Goal: Task Accomplishment & Management: Manage account settings

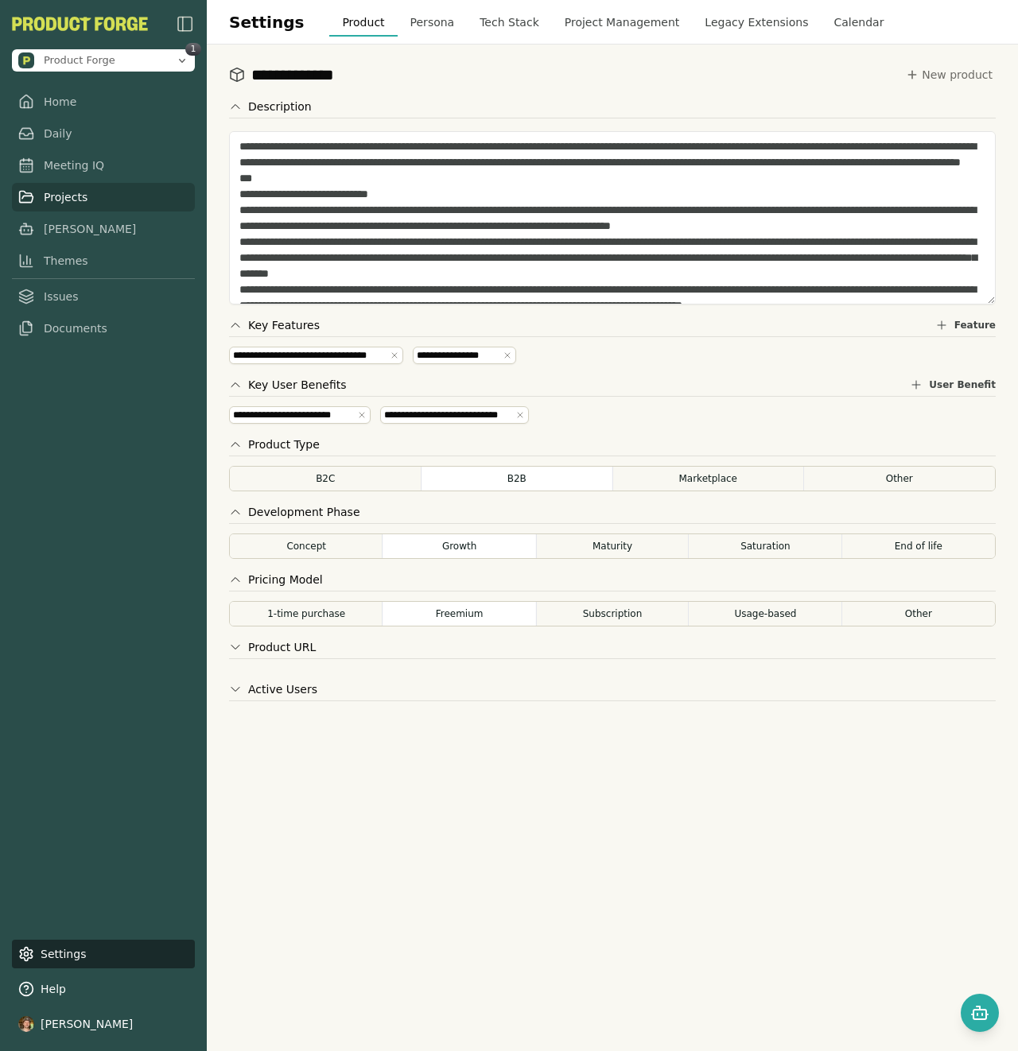
click at [60, 193] on link "Projects" at bounding box center [103, 197] width 183 height 29
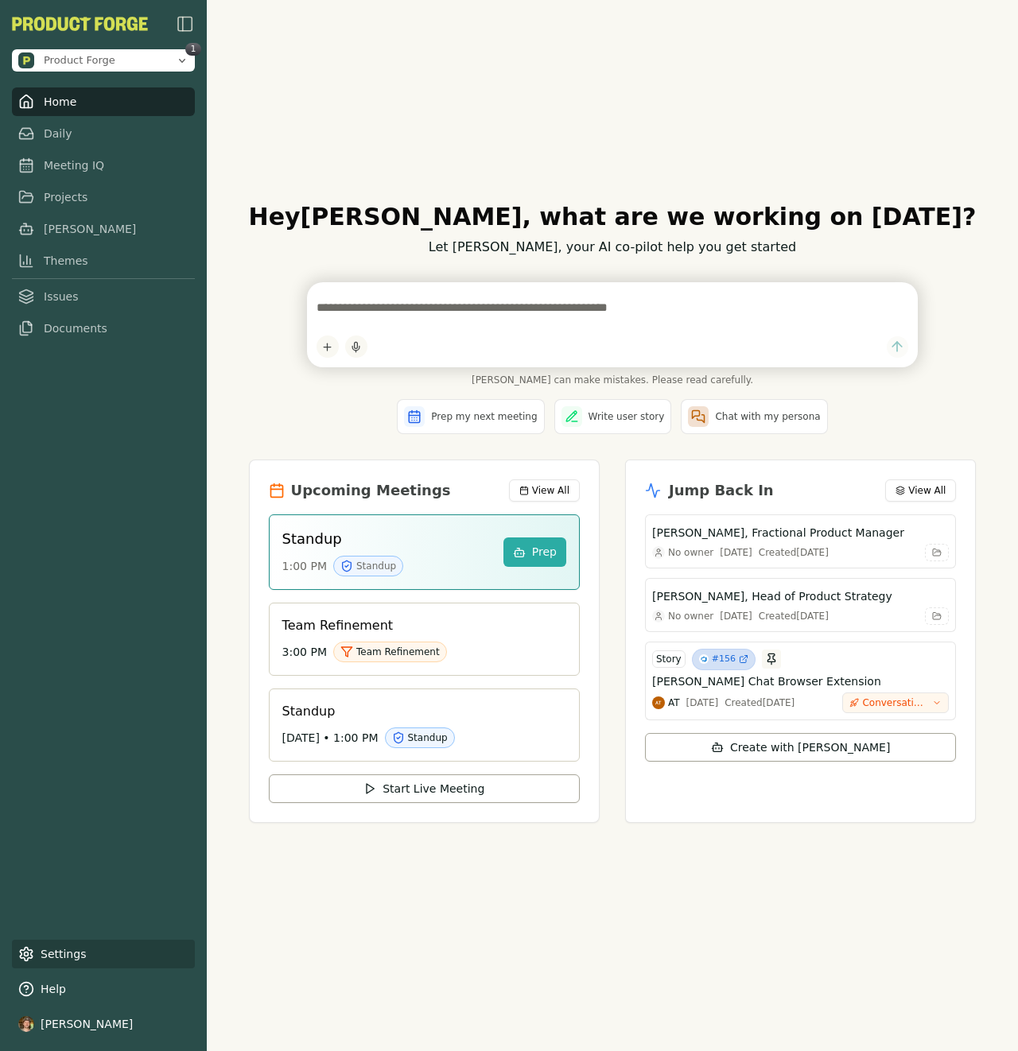
click at [88, 967] on link "Settings" at bounding box center [103, 954] width 183 height 29
click at [87, 962] on link "Settings" at bounding box center [103, 954] width 183 height 29
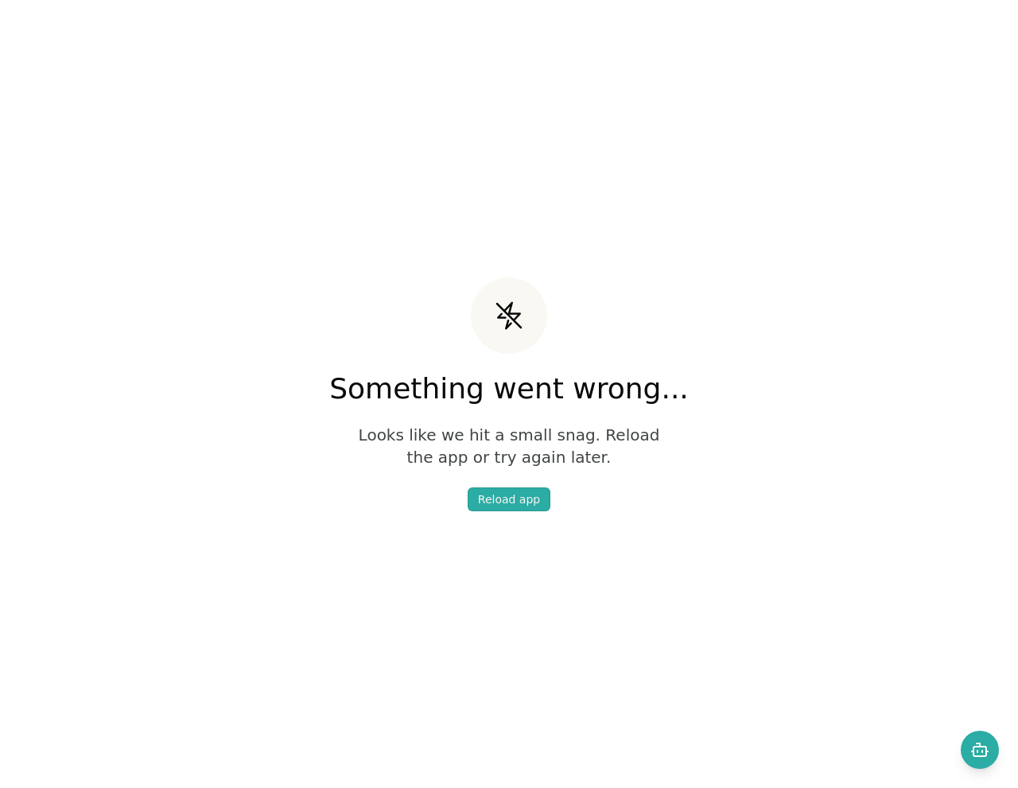
click at [348, 762] on div "Something went wrong... Looks like we hit a small snag. Reload the app or try a…" at bounding box center [509, 394] width 1018 height 788
click at [518, 497] on div "Reload app" at bounding box center [509, 499] width 62 height 16
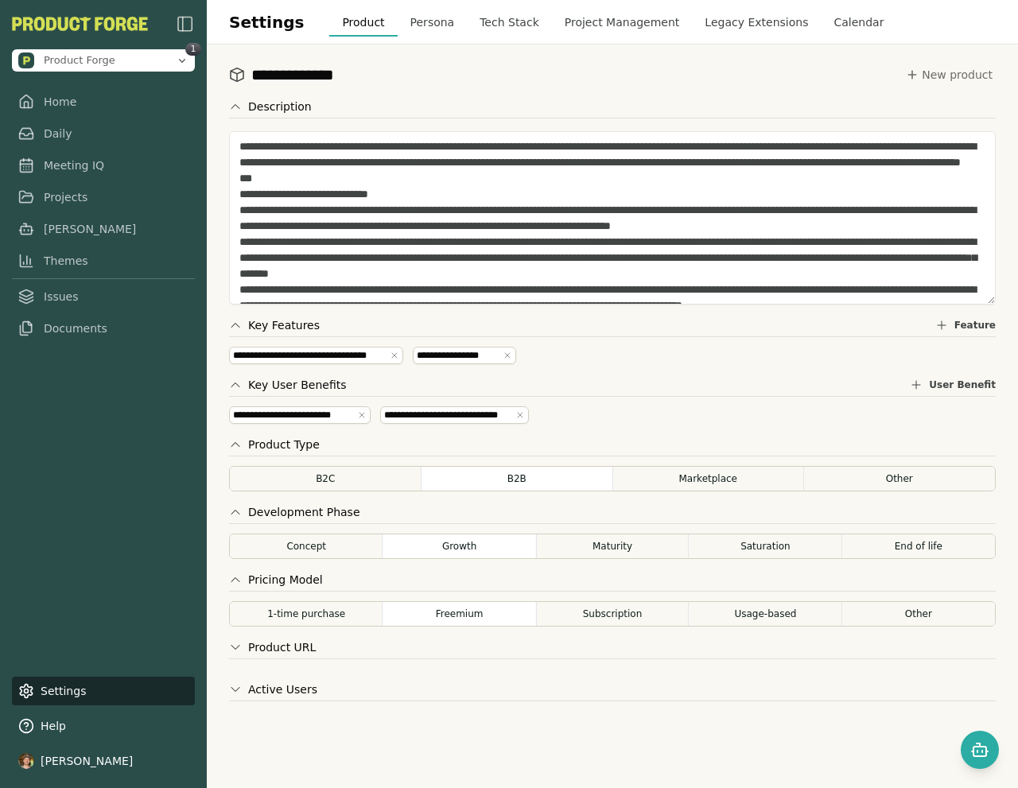
click at [416, 23] on button "Persona" at bounding box center [432, 22] width 70 height 29
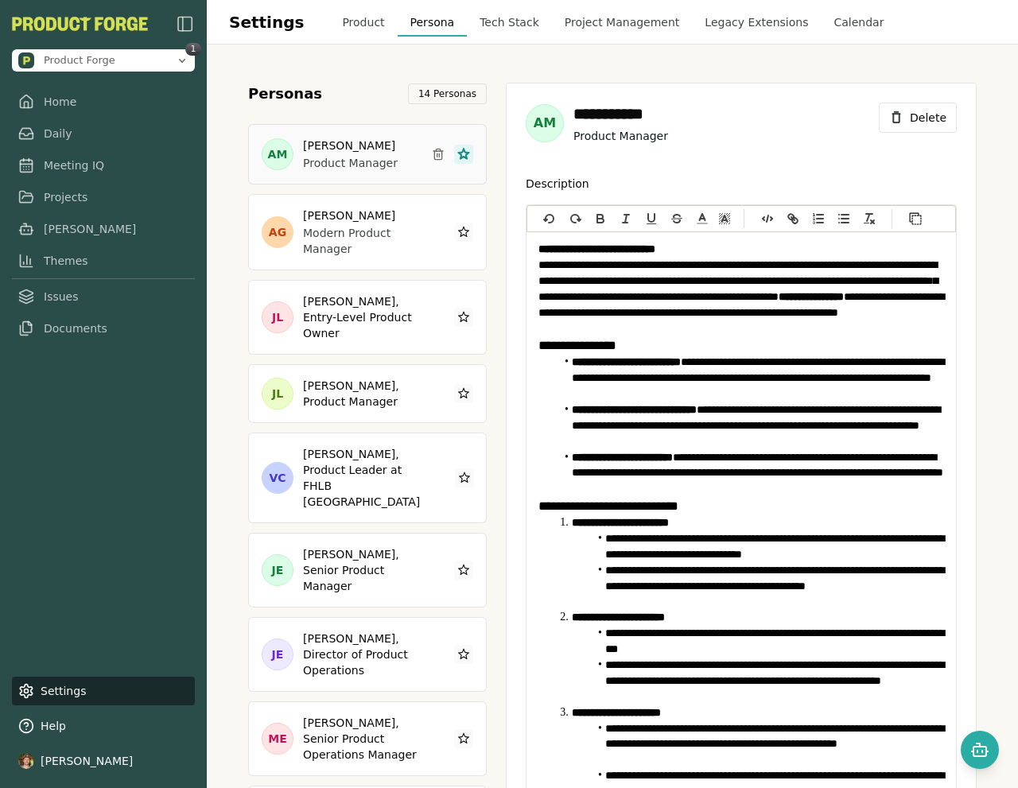
click at [483, 21] on button "Tech Stack" at bounding box center [509, 22] width 85 height 29
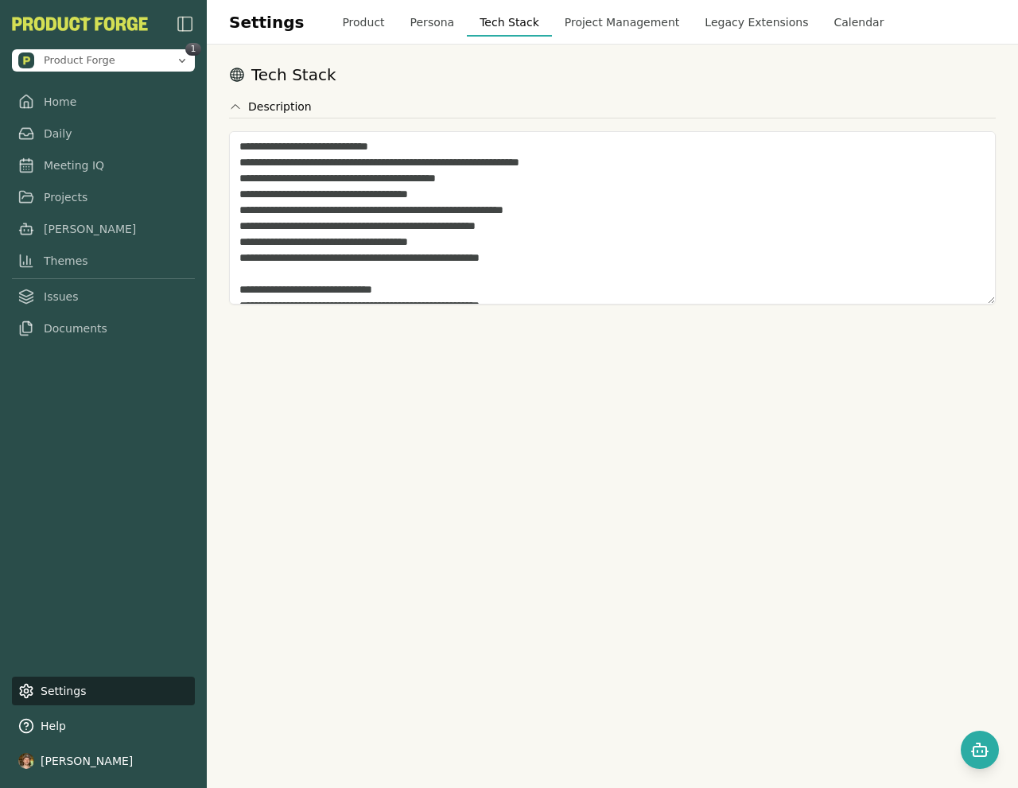
click at [567, 21] on button "Project Management" at bounding box center [622, 22] width 141 height 29
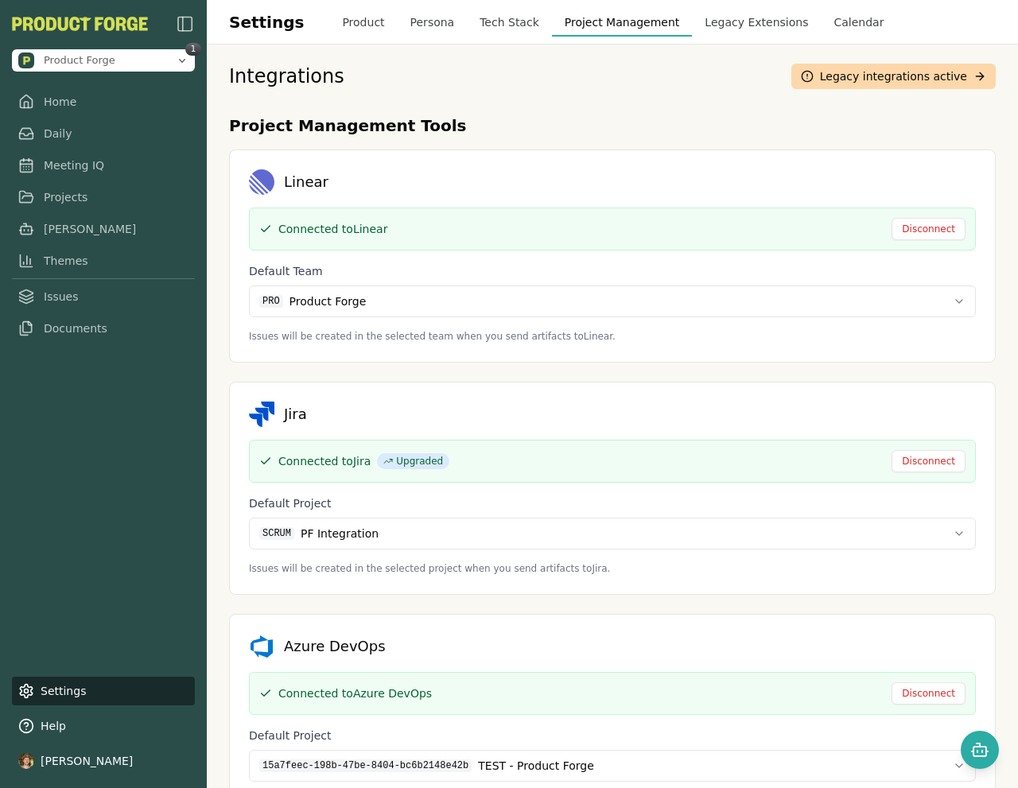
click at [692, 25] on button "Legacy Extensions" at bounding box center [756, 22] width 129 height 29
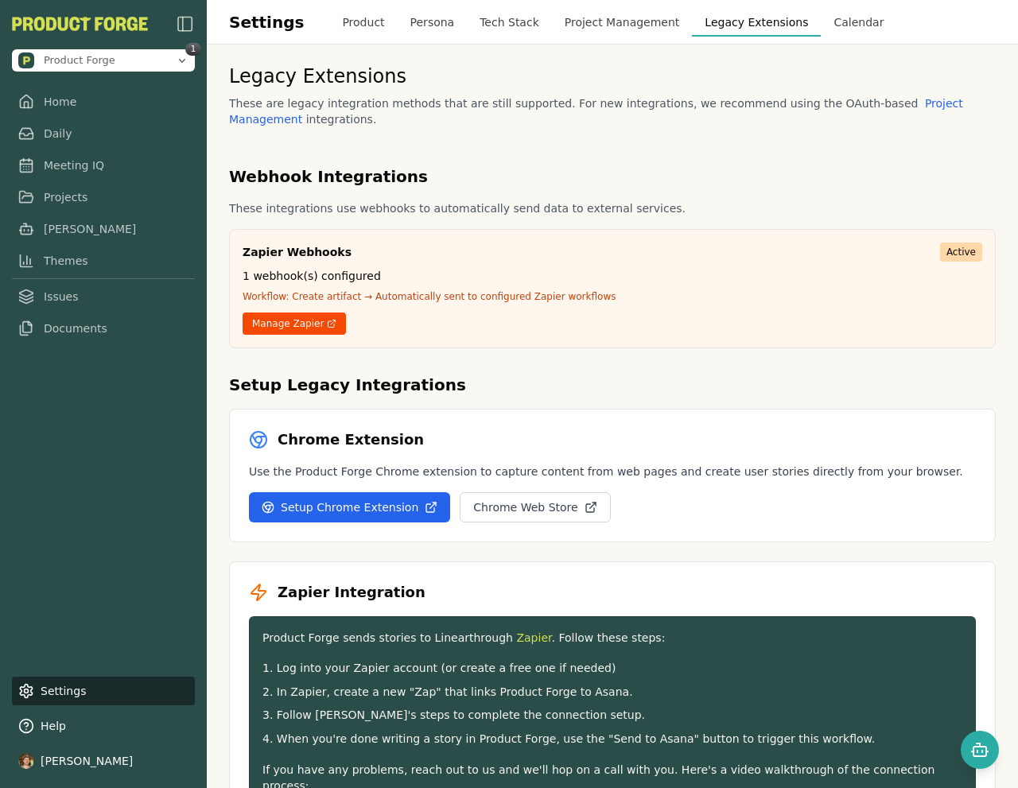
click at [822, 20] on button "Calendar" at bounding box center [858, 22] width 76 height 29
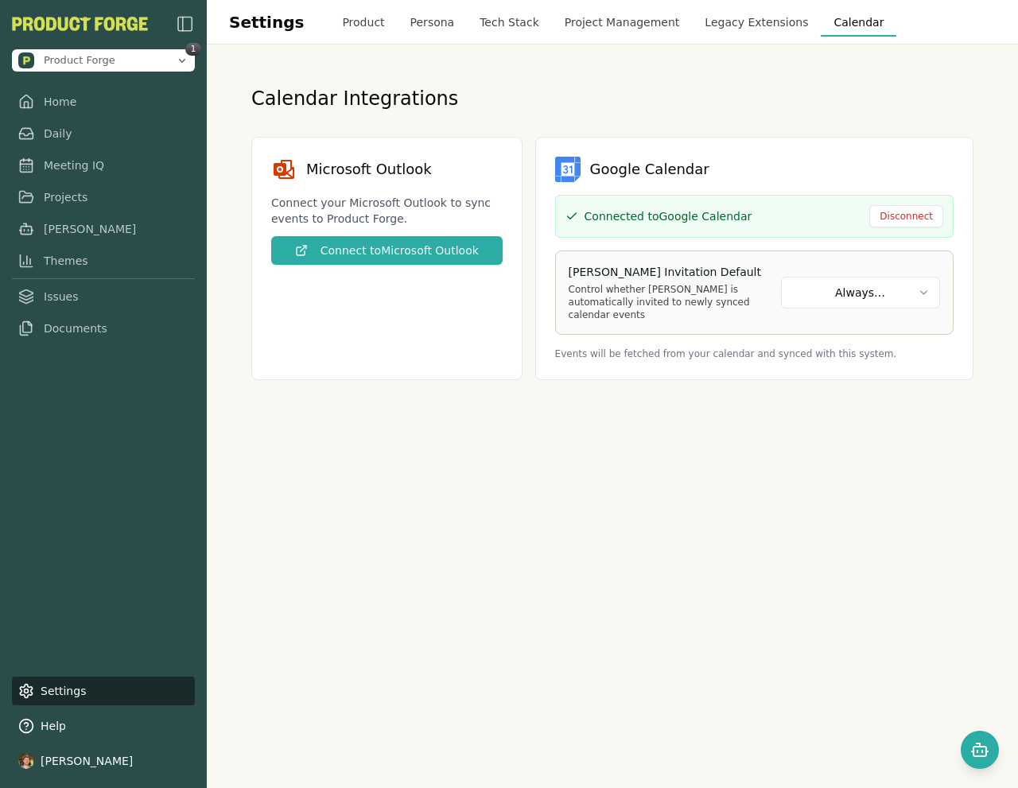
click at [644, 15] on button "Project Management" at bounding box center [622, 22] width 141 height 29
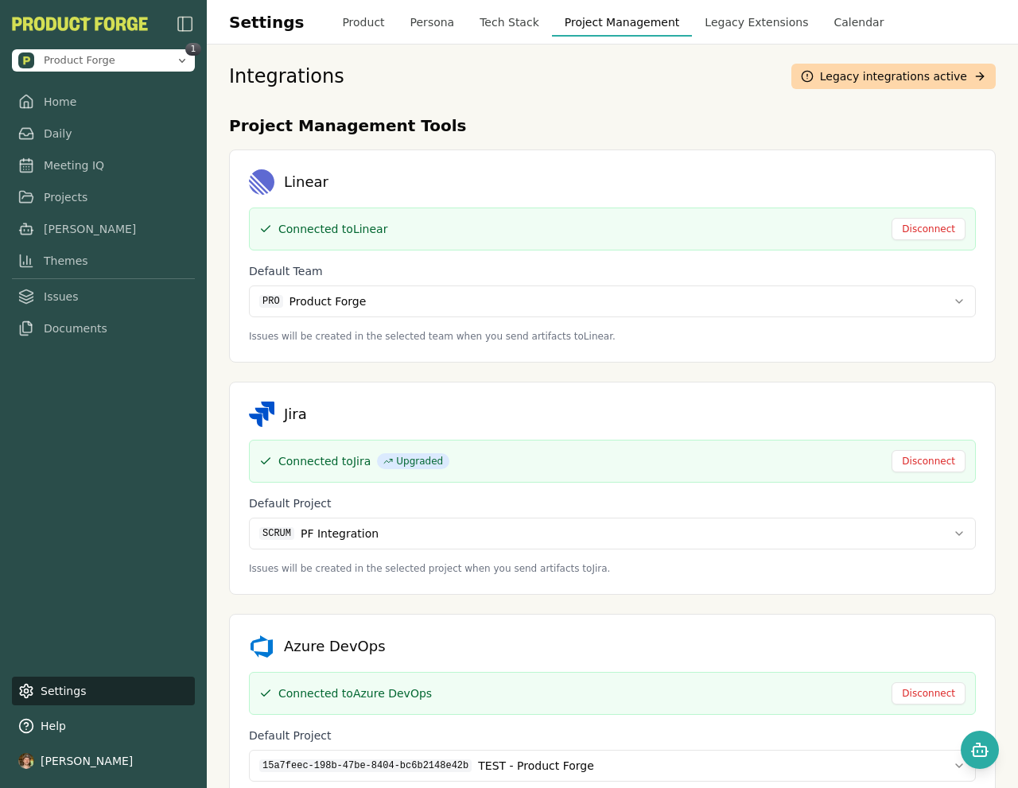
click at [496, 33] on button "Tech Stack" at bounding box center [509, 22] width 85 height 29
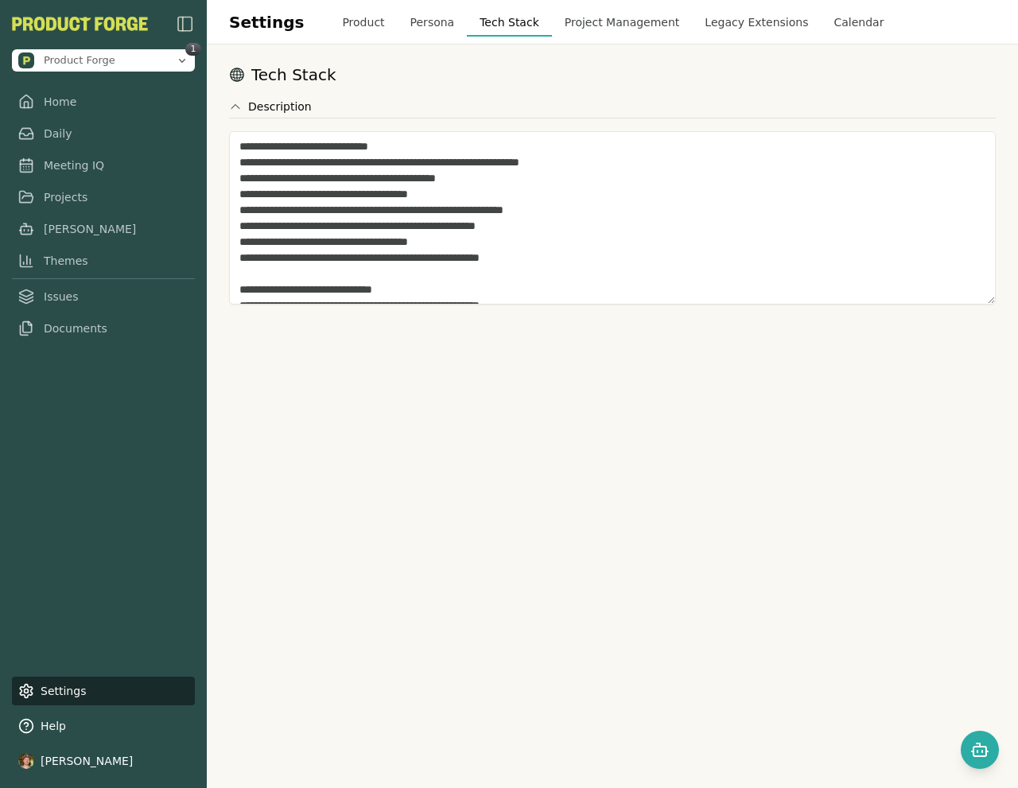
click at [404, 26] on button "Persona" at bounding box center [432, 22] width 70 height 29
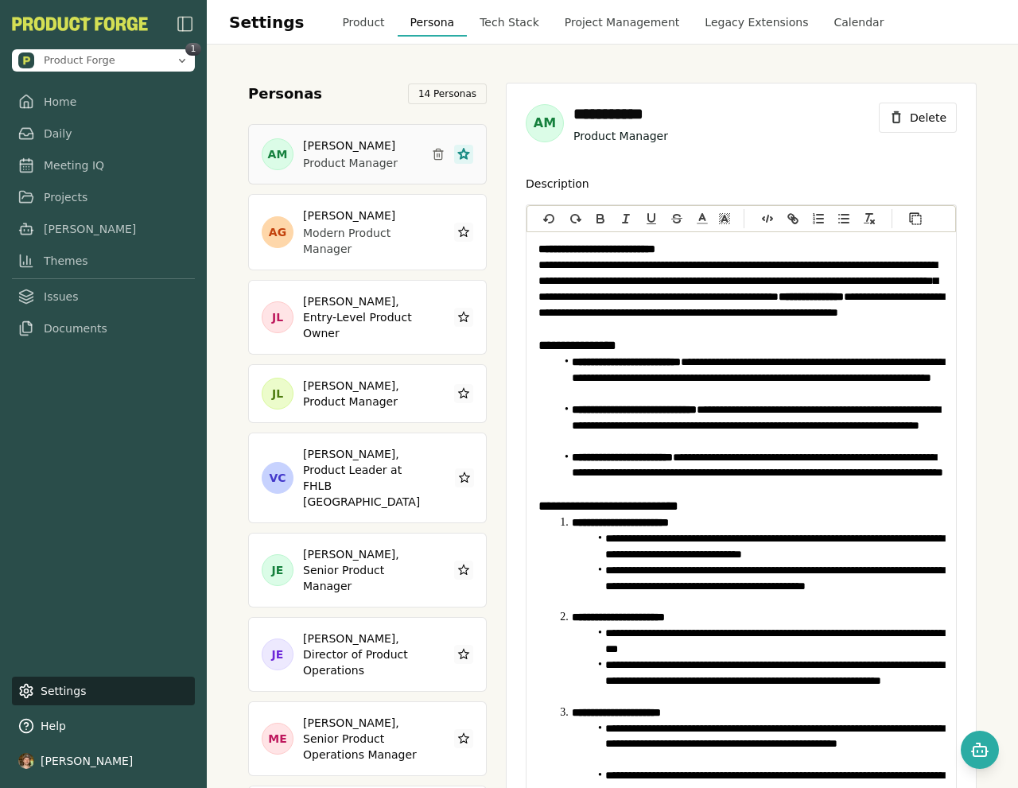
click at [359, 26] on button "Product" at bounding box center [363, 22] width 68 height 29
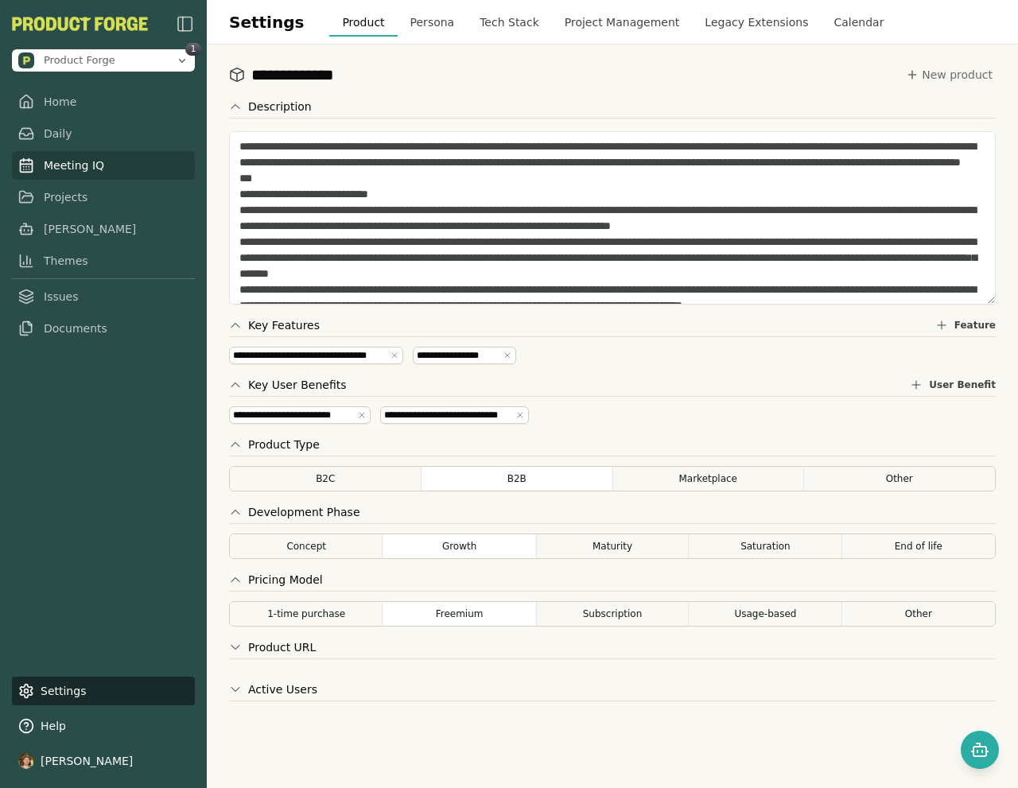
click at [83, 170] on link "Meeting IQ" at bounding box center [103, 165] width 183 height 29
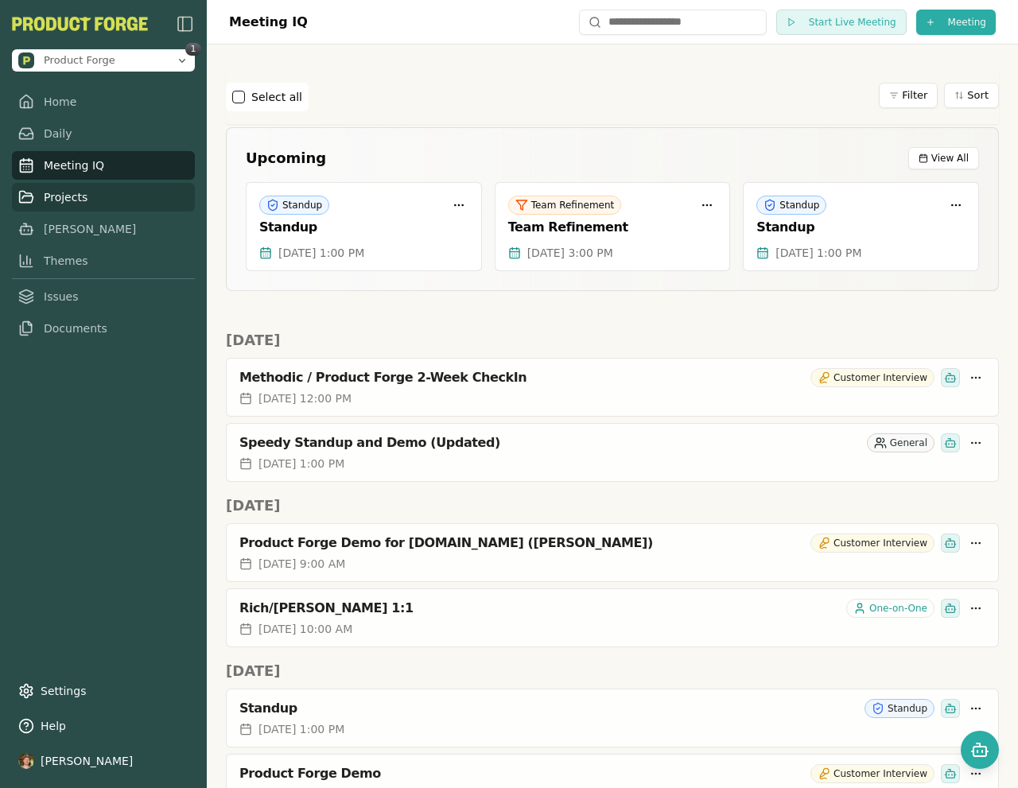
click at [68, 203] on link "Projects" at bounding box center [103, 197] width 183 height 29
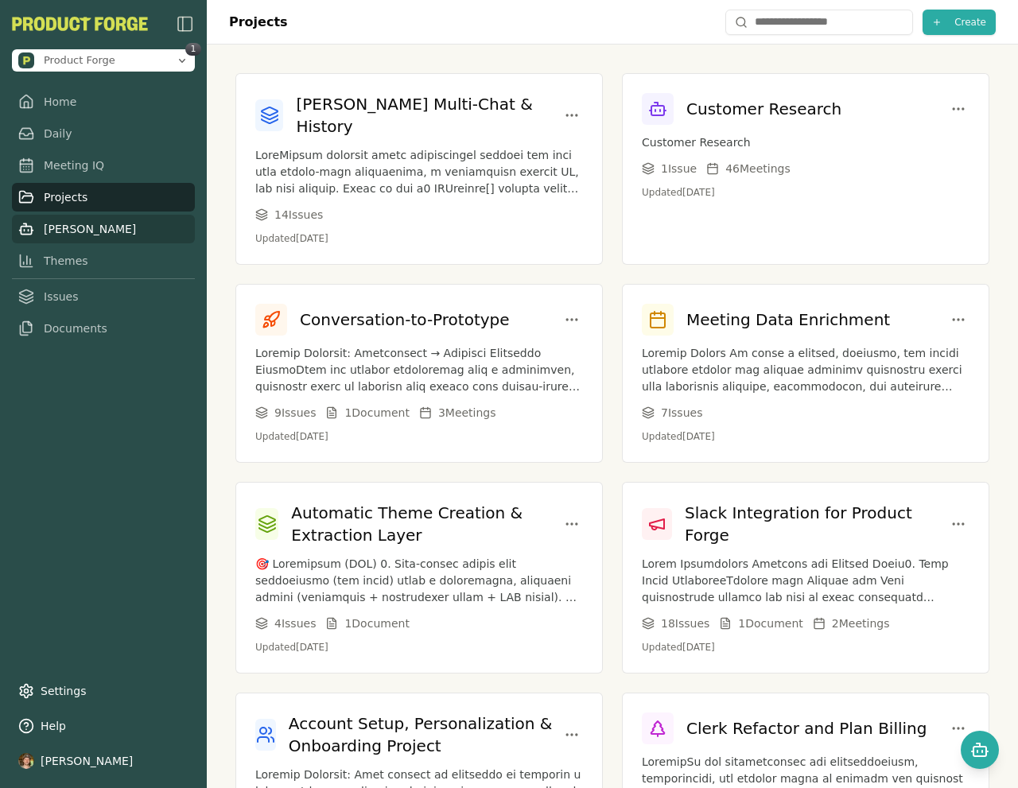
click at [75, 230] on link "Smith" at bounding box center [103, 229] width 183 height 29
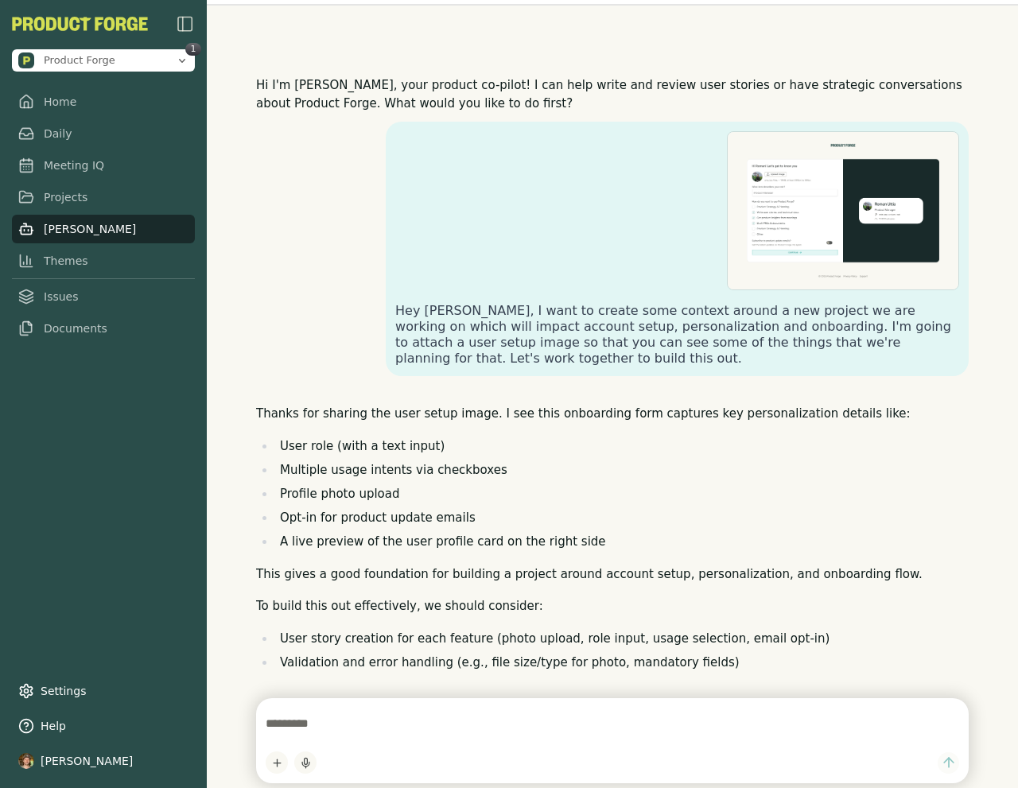
scroll to position [4860, 0]
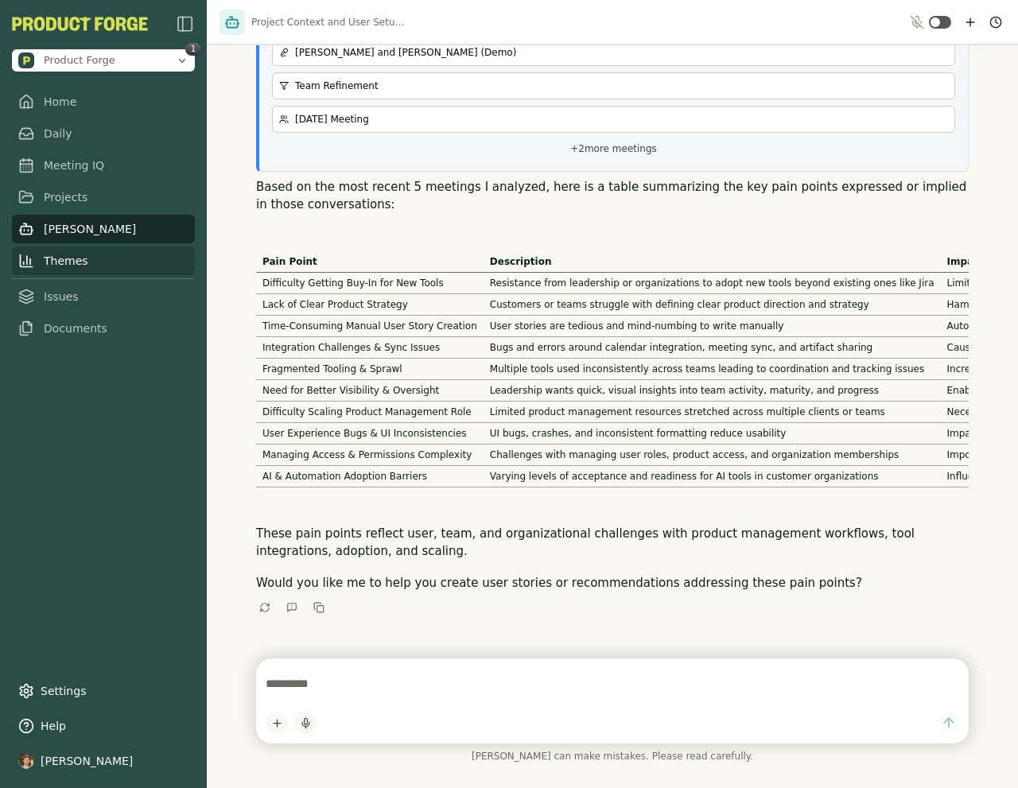
click at [59, 263] on link "Themes" at bounding box center [103, 260] width 183 height 29
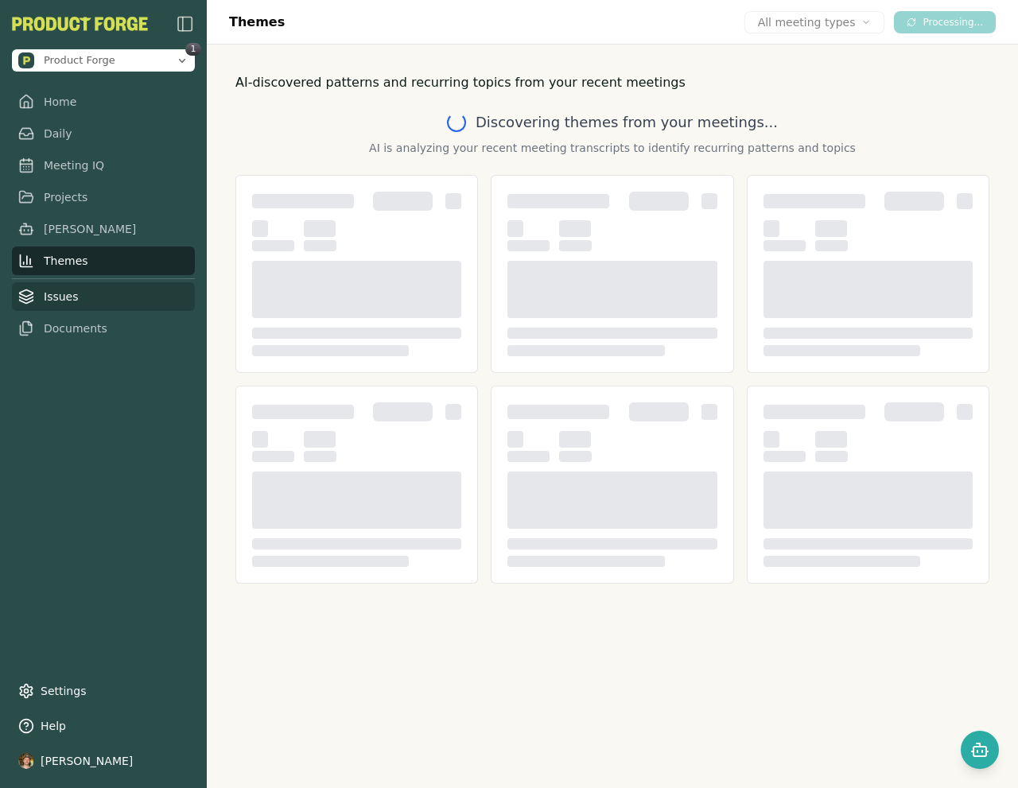
click at [58, 304] on link "Issues" at bounding box center [103, 296] width 183 height 29
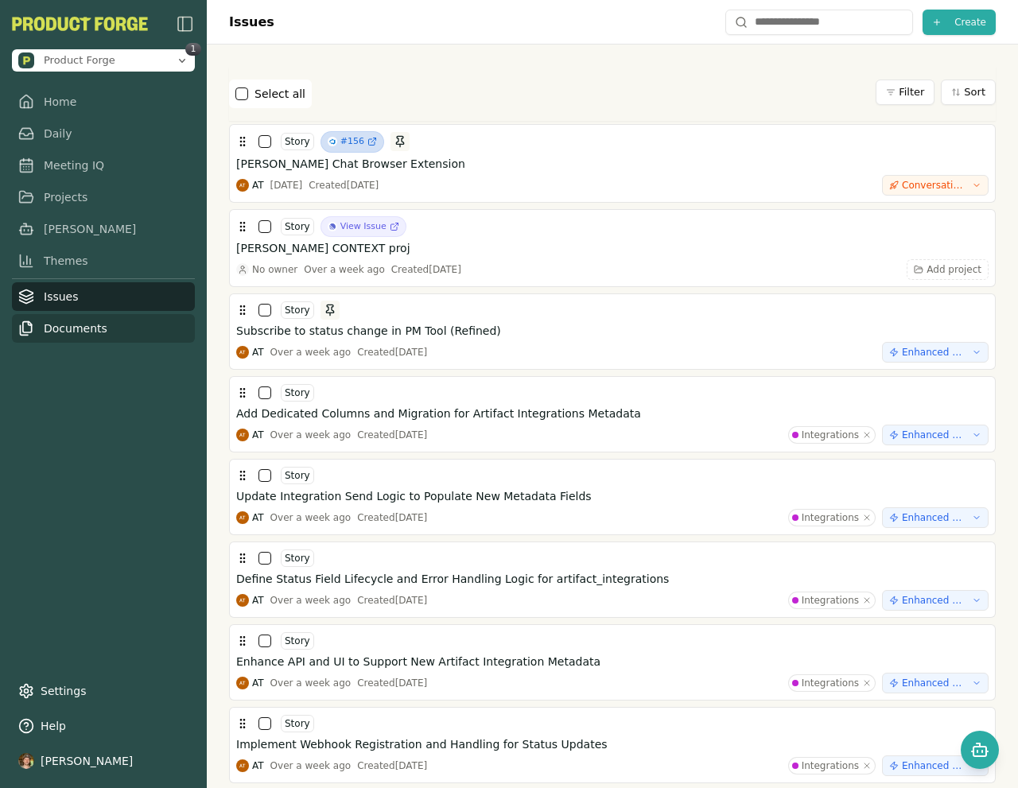
click at [88, 332] on link "Documents" at bounding box center [103, 328] width 183 height 29
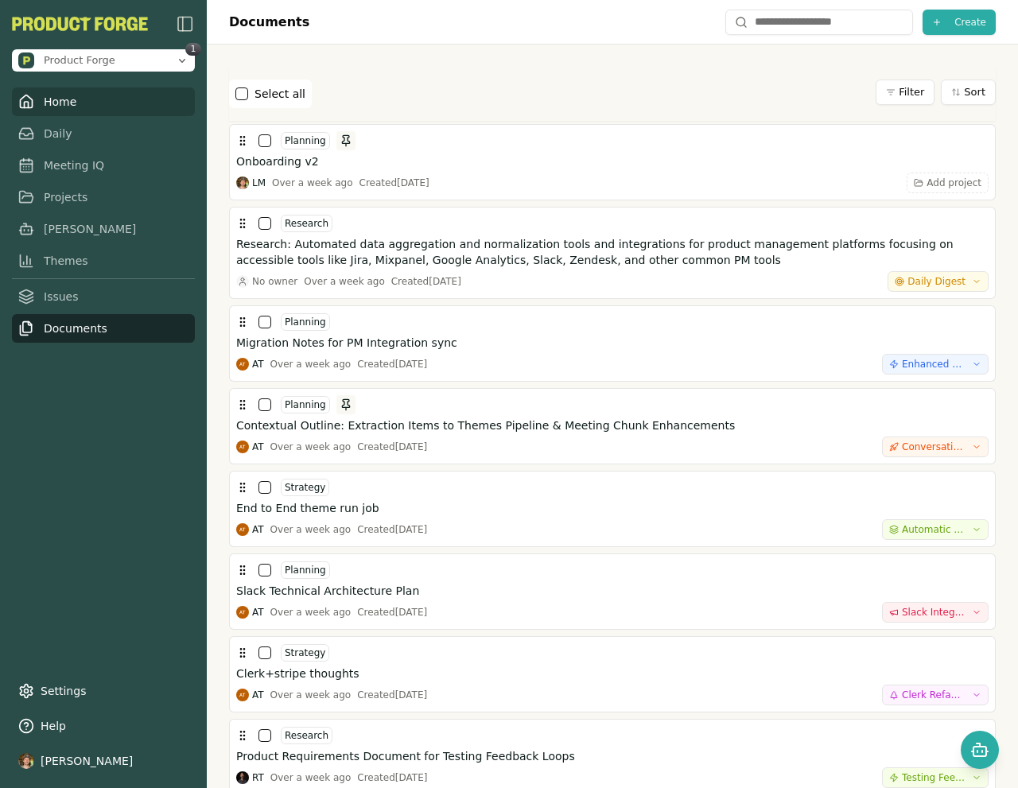
click at [70, 96] on link "Home" at bounding box center [103, 101] width 183 height 29
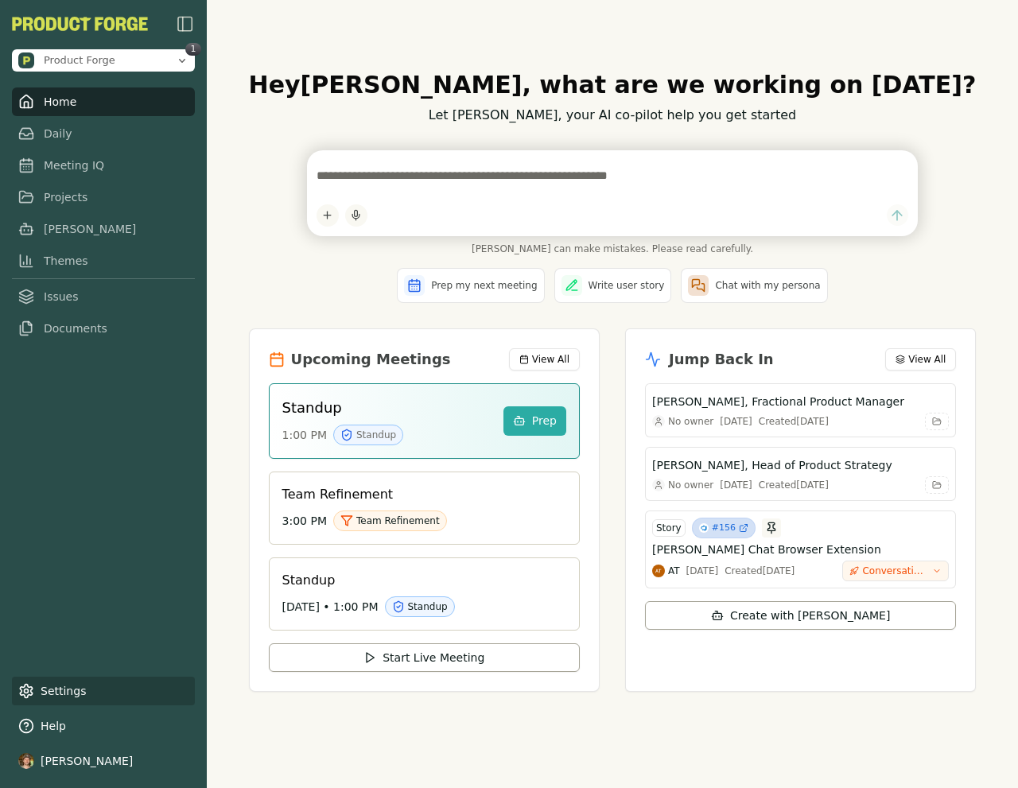
click at [53, 682] on link "Settings" at bounding box center [103, 691] width 183 height 29
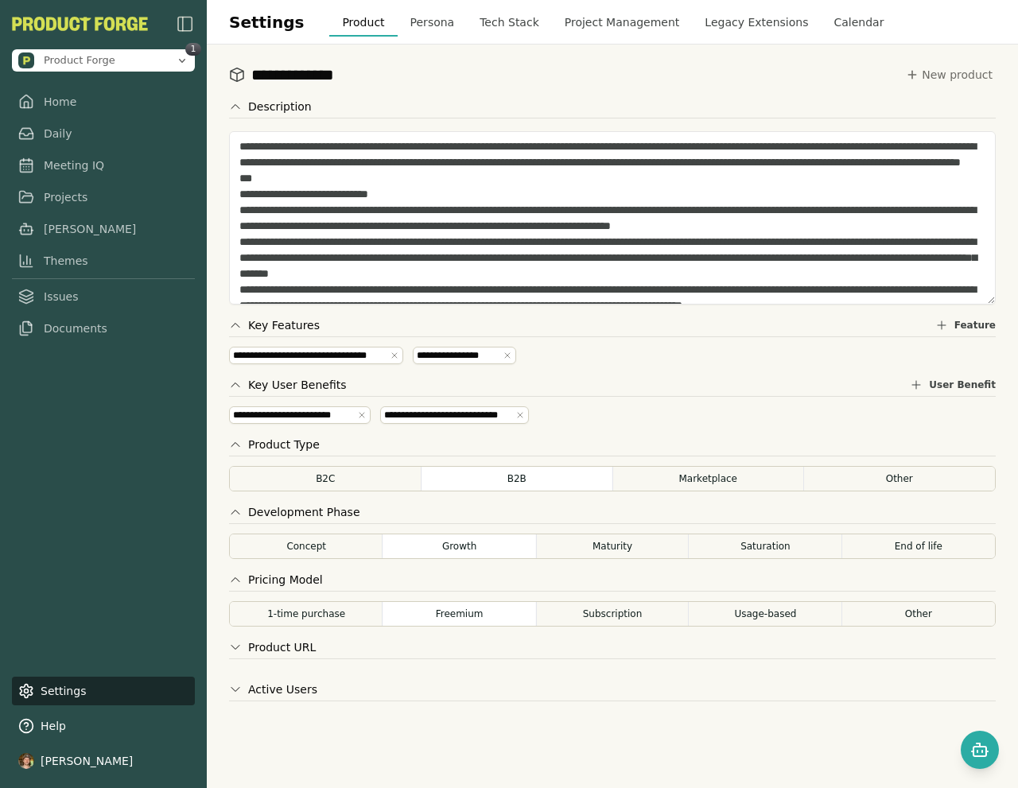
click at [488, 18] on button "Tech Stack" at bounding box center [509, 22] width 85 height 29
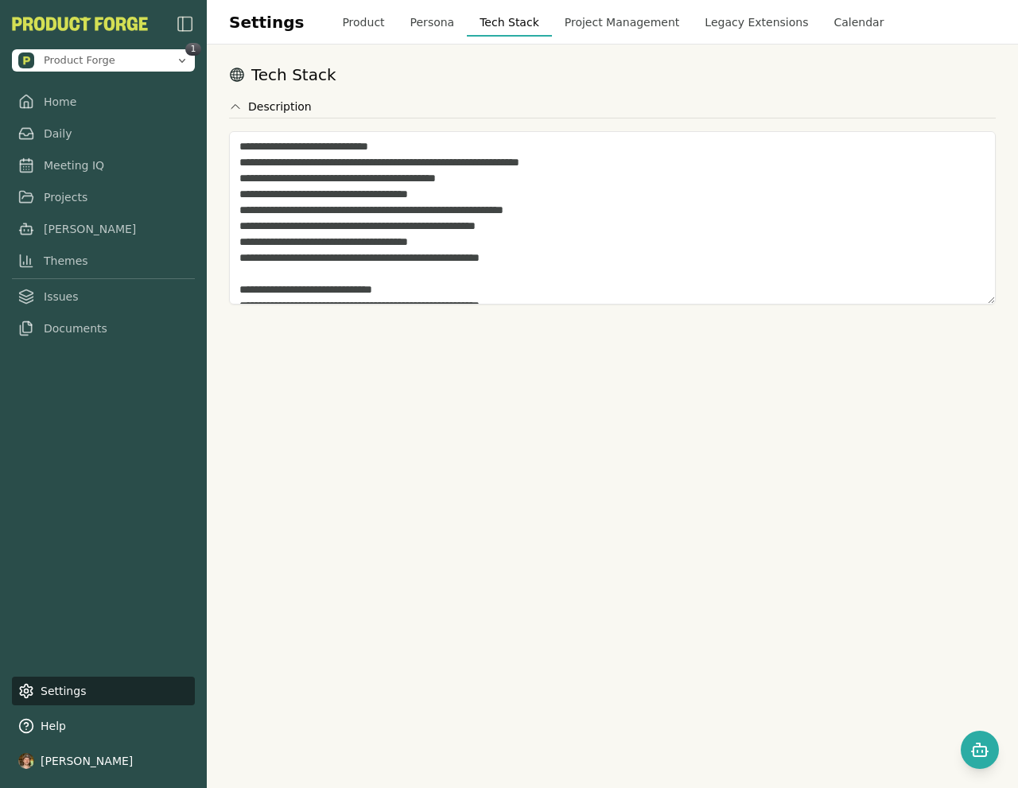
click at [592, 23] on button "Project Management" at bounding box center [622, 22] width 141 height 29
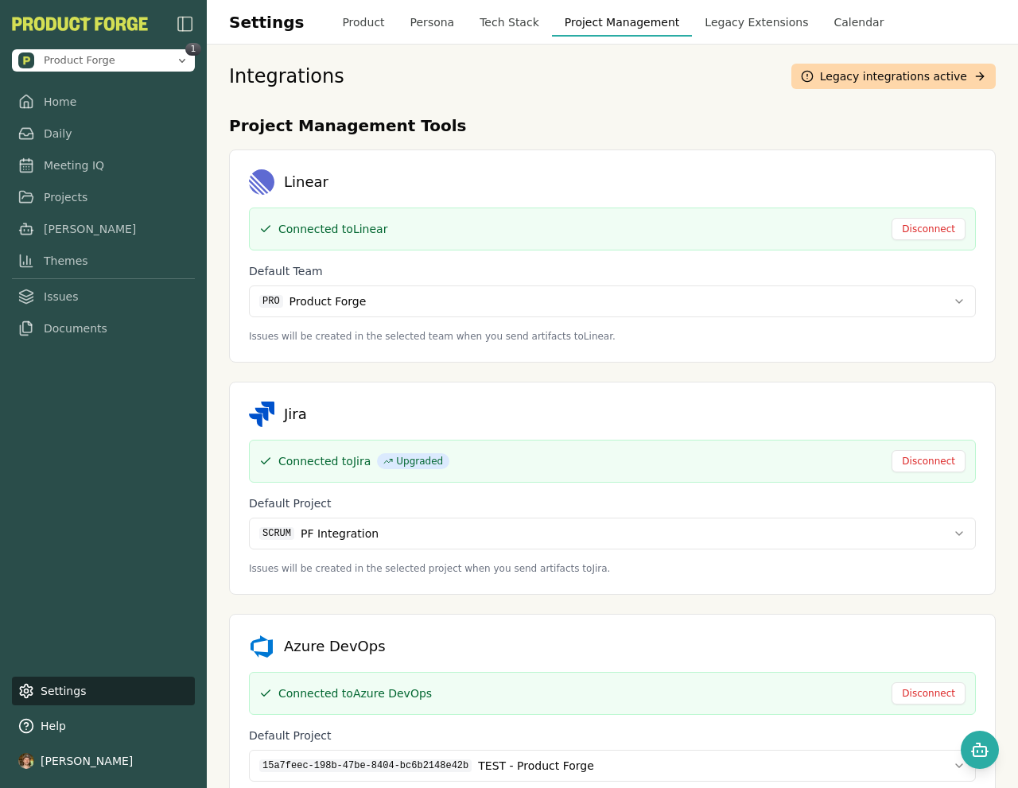
click at [759, 17] on button "Legacy Extensions" at bounding box center [756, 22] width 129 height 29
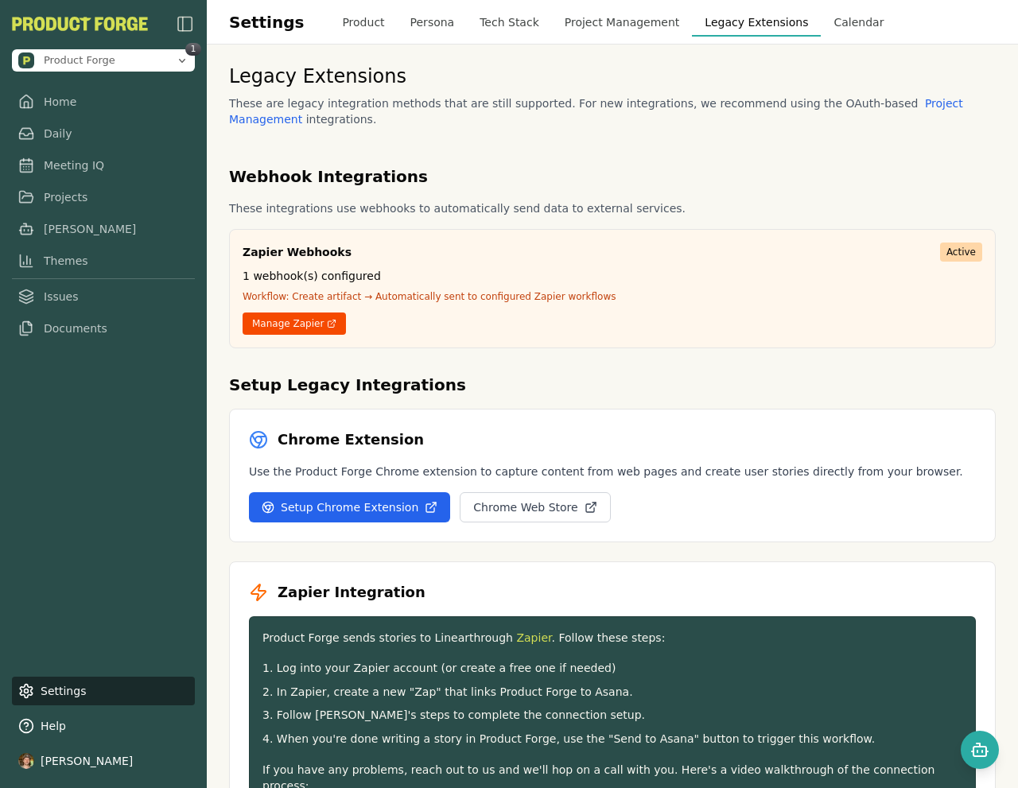
click at [834, 13] on button "Calendar" at bounding box center [858, 22] width 76 height 29
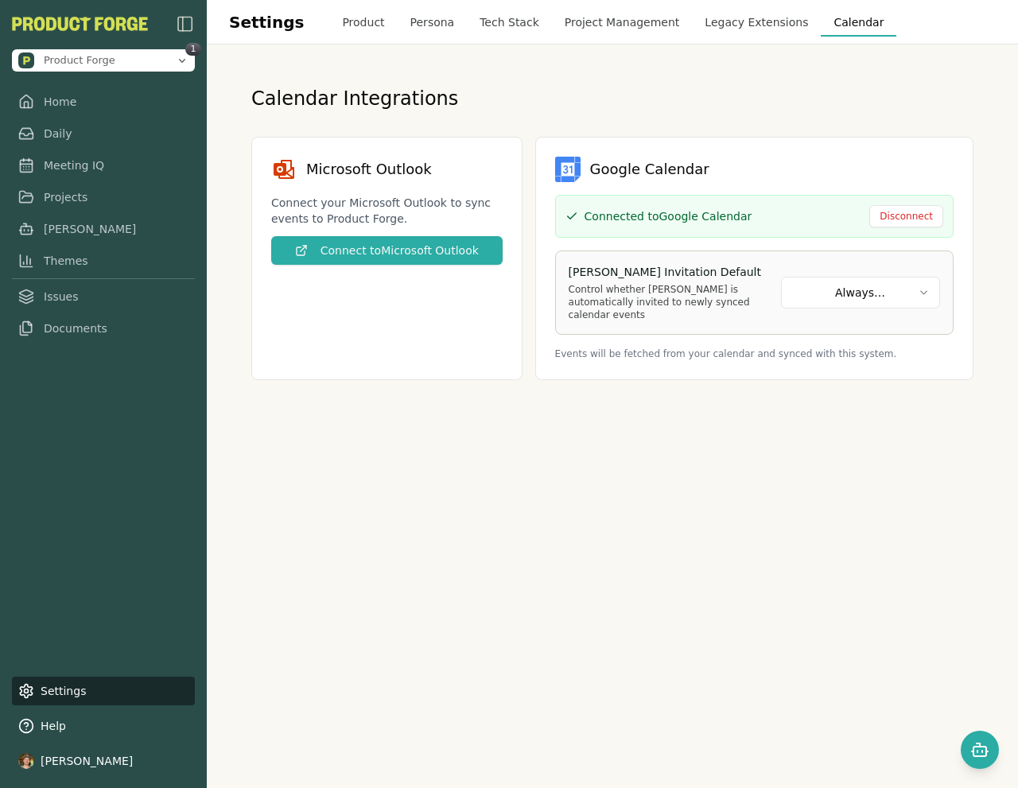
click at [329, 26] on button "Product" at bounding box center [363, 22] width 68 height 29
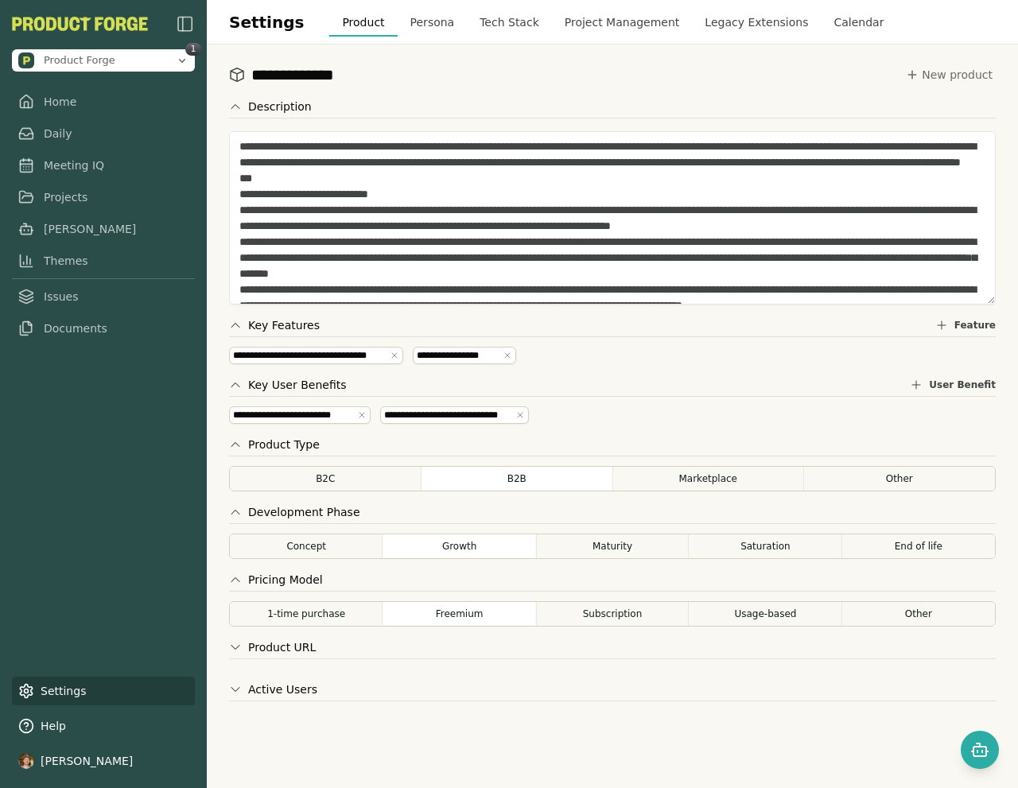
click at [56, 692] on link "Settings" at bounding box center [103, 691] width 183 height 29
click at [832, 20] on button "Calendar" at bounding box center [858, 22] width 76 height 29
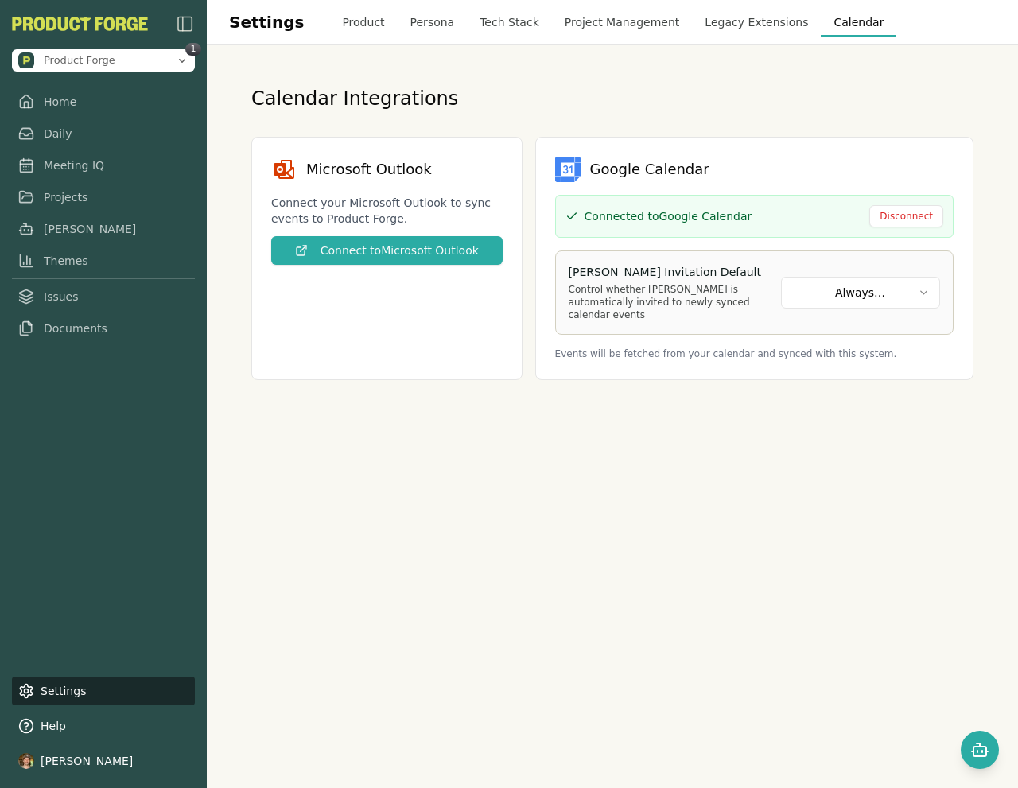
click at [827, 98] on div "Calendar Integrations" at bounding box center [612, 98] width 722 height 25
click at [971, 757] on icon "Open chat" at bounding box center [979, 749] width 19 height 19
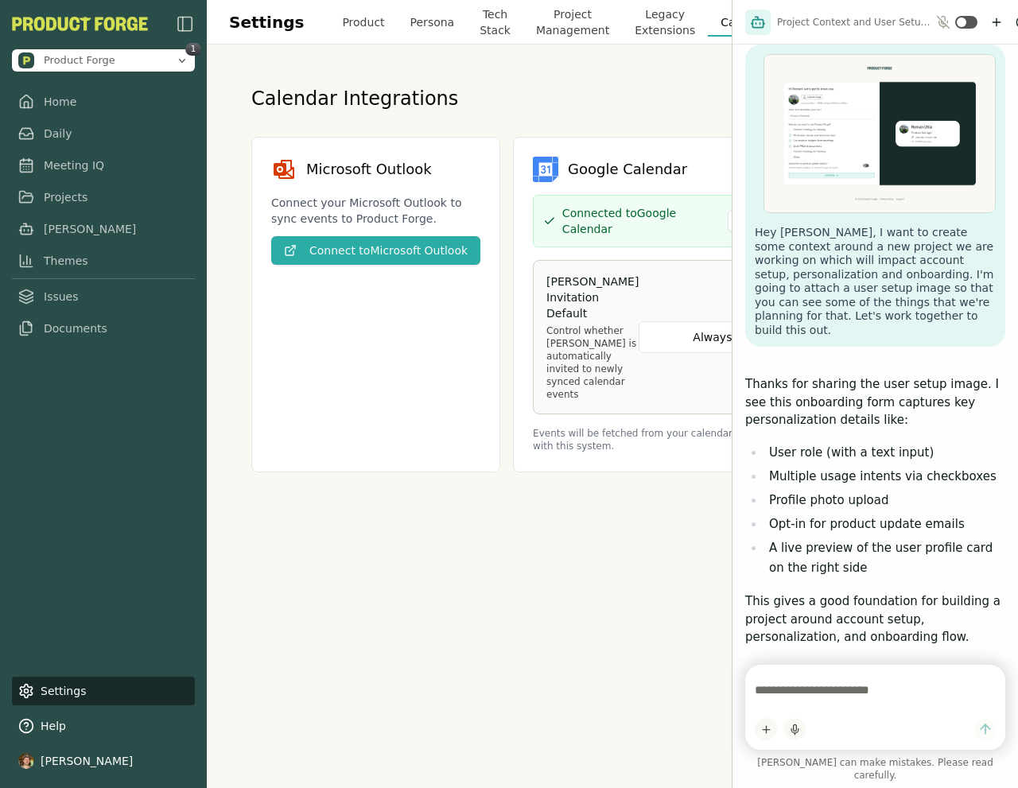
scroll to position [6893, 0]
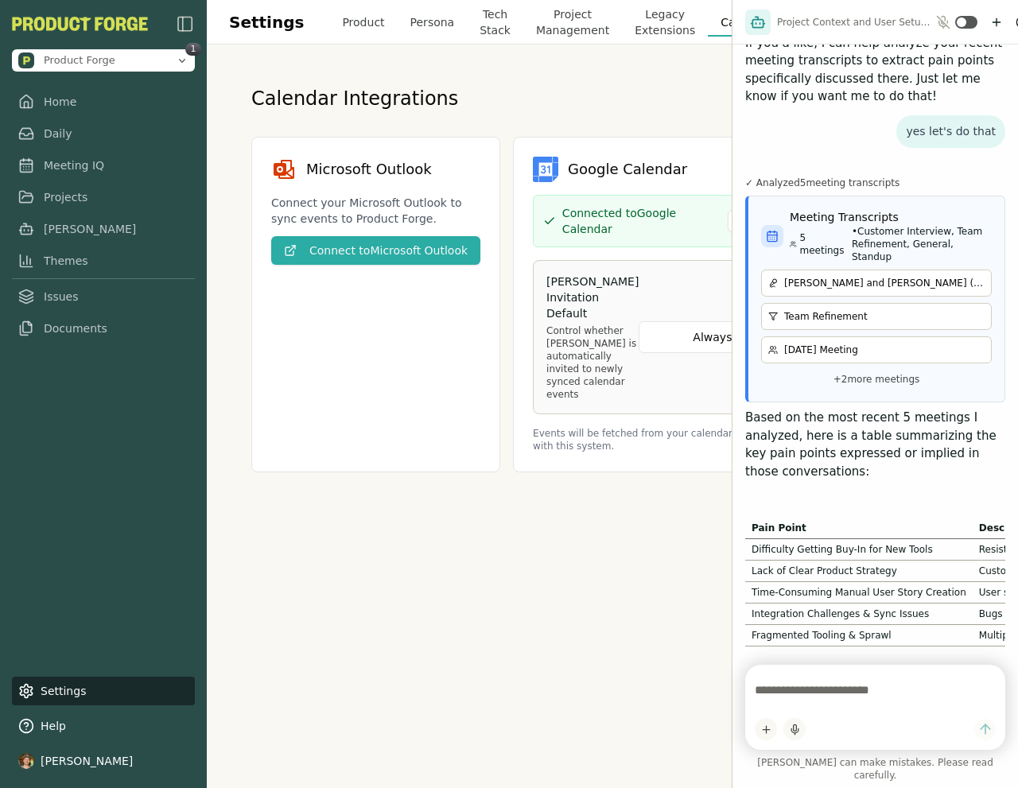
click at [810, 692] on textarea at bounding box center [874, 690] width 241 height 32
click at [182, 17] on img "button" at bounding box center [185, 23] width 19 height 19
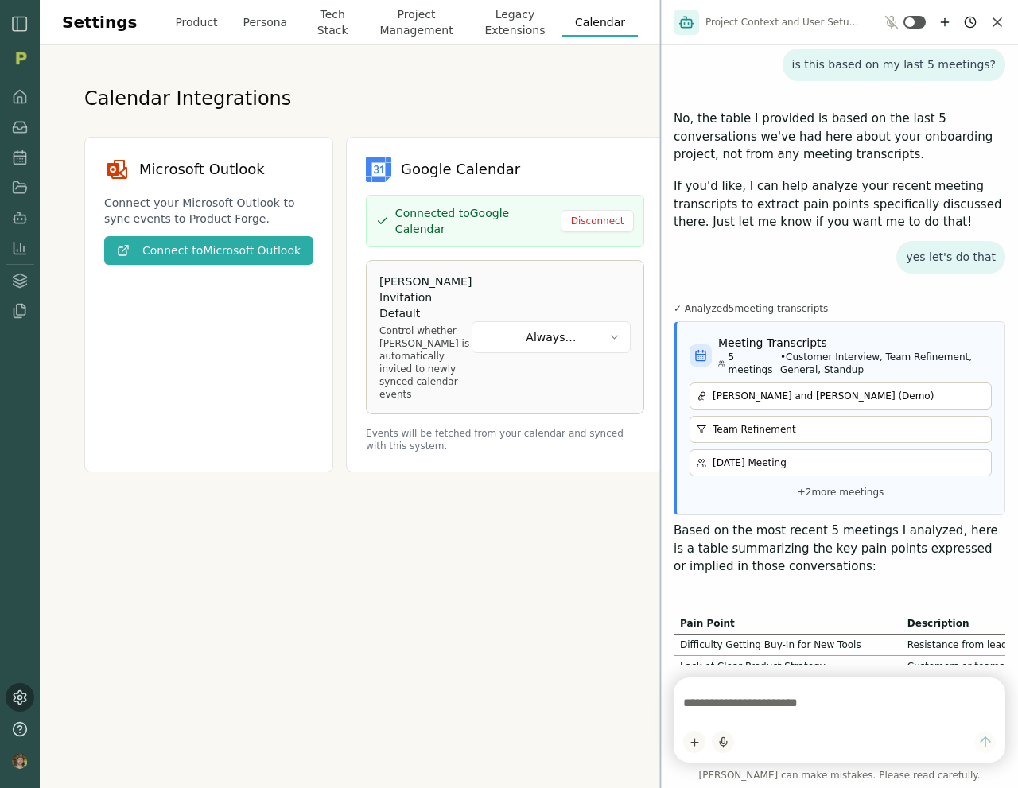
scroll to position [5535, 0]
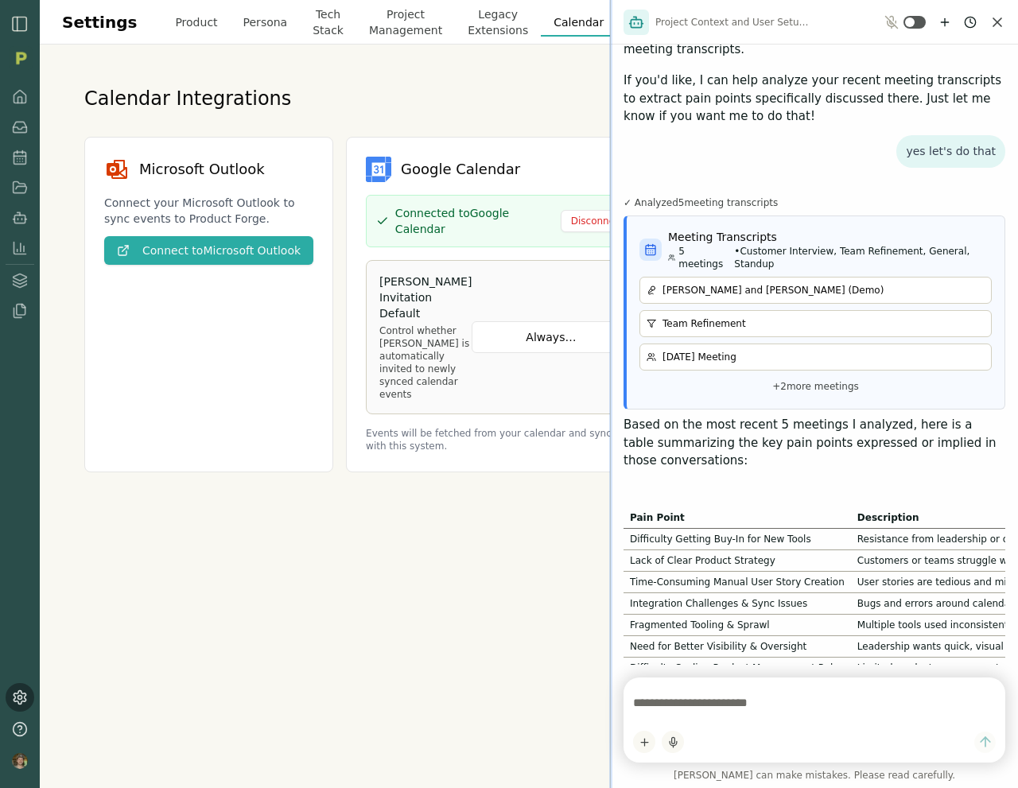
drag, startPoint x: 731, startPoint y: 461, endPoint x: 610, endPoint y: 474, distance: 121.5
click at [610, 474] on div at bounding box center [610, 394] width 3 height 788
click at [260, 25] on button "Persona" at bounding box center [266, 22] width 70 height 29
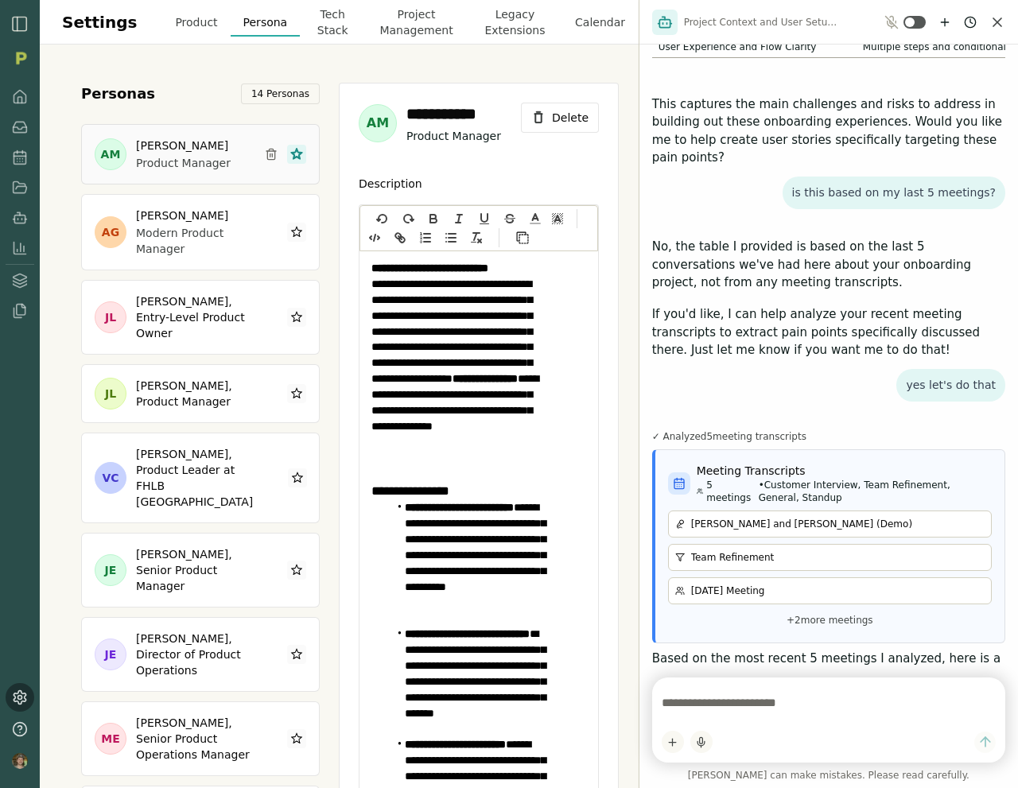
scroll to position [5889, 0]
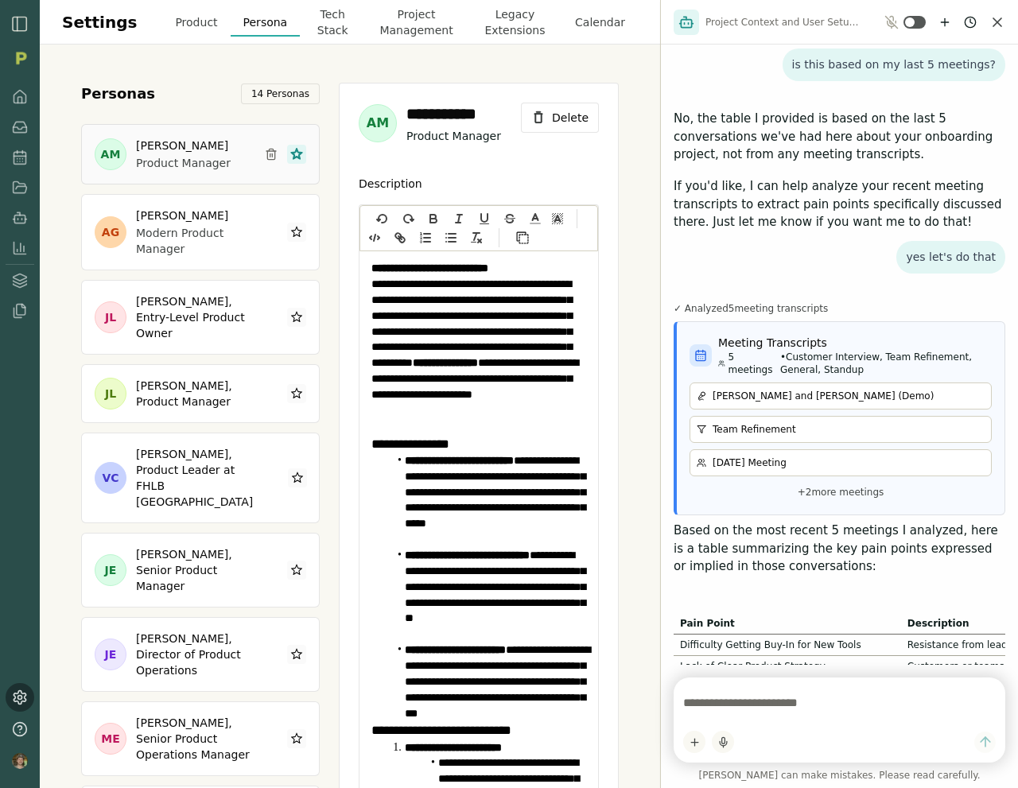
click at [833, 703] on textarea at bounding box center [839, 703] width 312 height 32
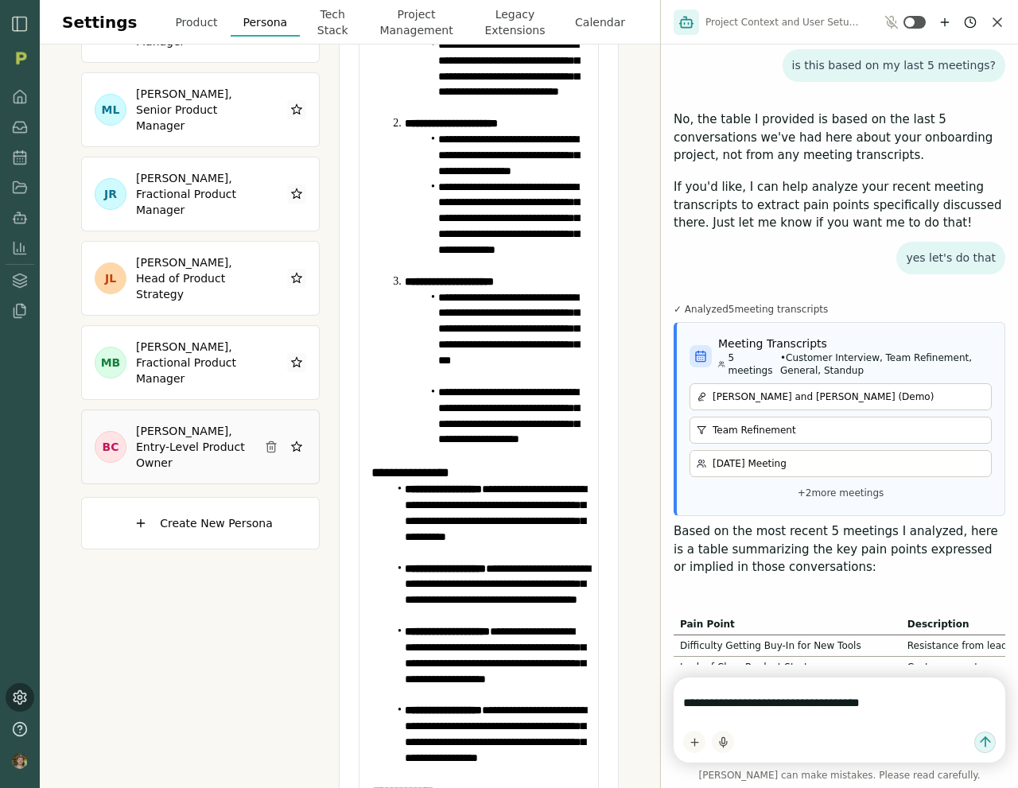
scroll to position [785, 0]
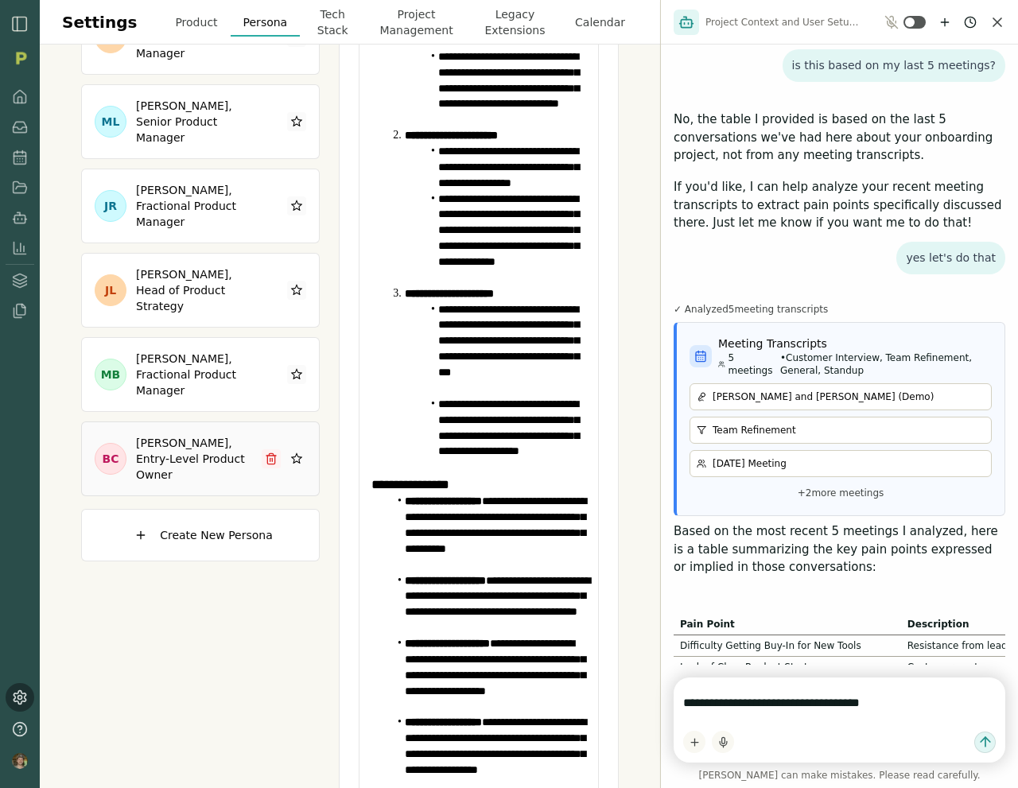
type textarea "**********"
click at [270, 458] on line at bounding box center [270, 459] width 0 height 3
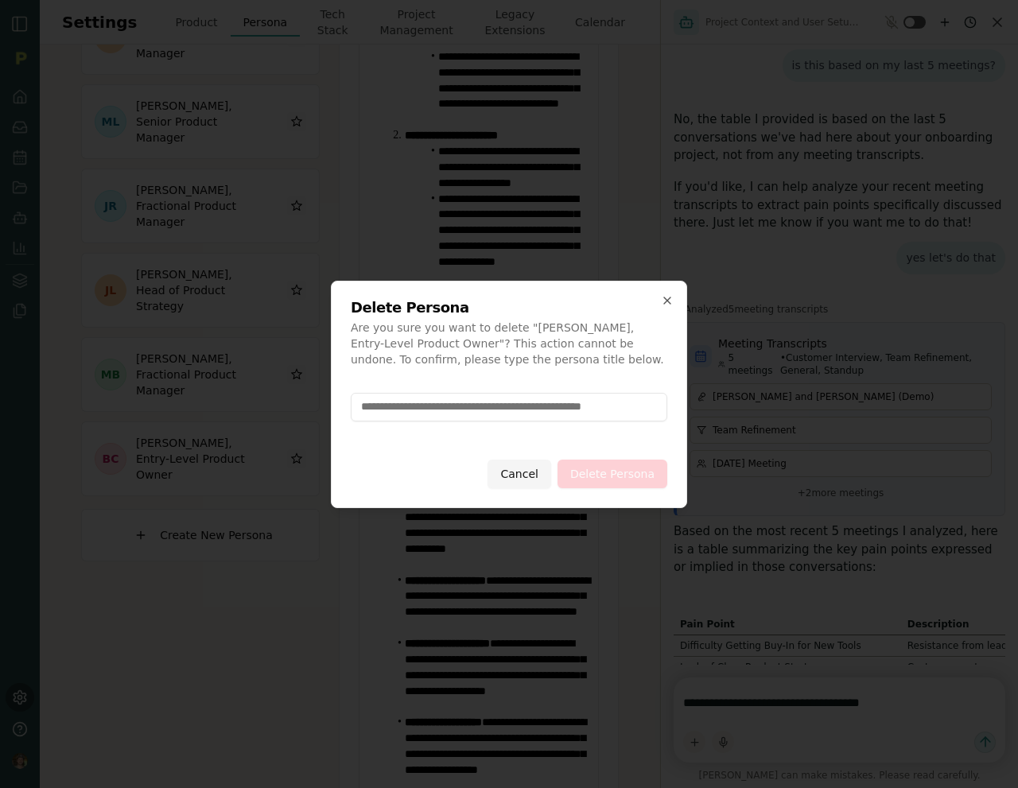
drag, startPoint x: 521, startPoint y: 328, endPoint x: 430, endPoint y: 346, distance: 93.2
click at [430, 346] on p "Are you sure you want to delete " Bob Carter, Entry-Level Product Owner "? This…" at bounding box center [509, 344] width 316 height 48
copy p "Bob Carter, Entry-Level Product Owner"
click at [501, 417] on input at bounding box center [509, 407] width 316 height 29
paste input "**********"
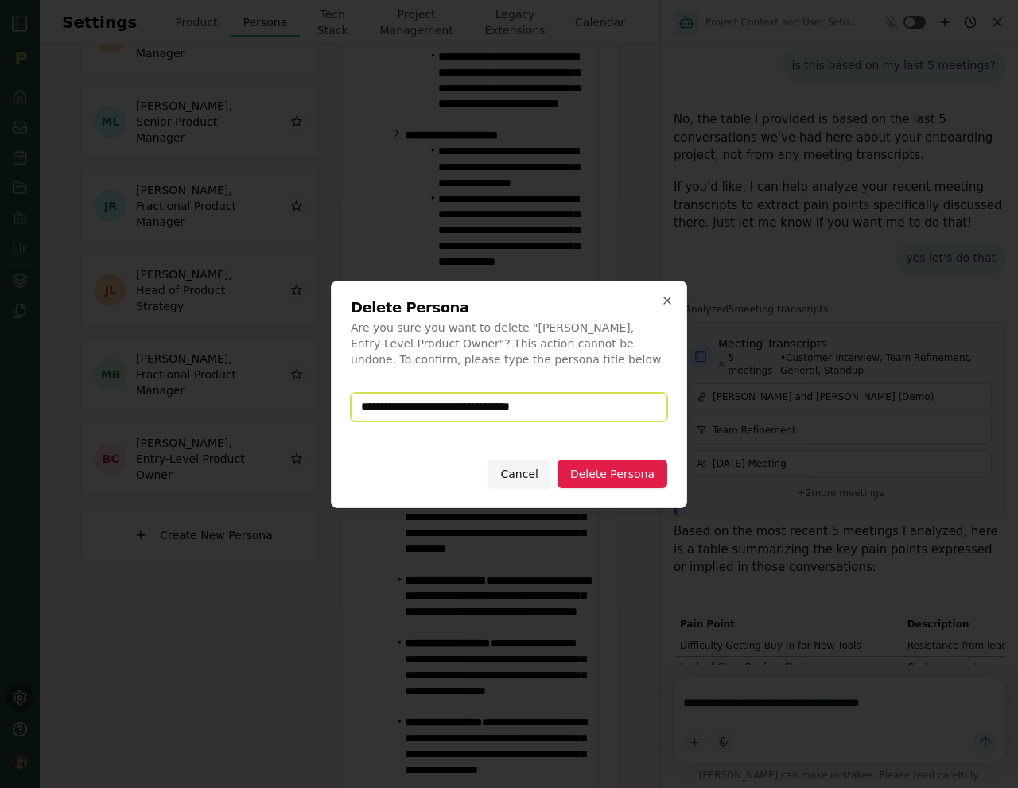
type input "**********"
click at [604, 474] on button "Delete Persona" at bounding box center [612, 473] width 110 height 29
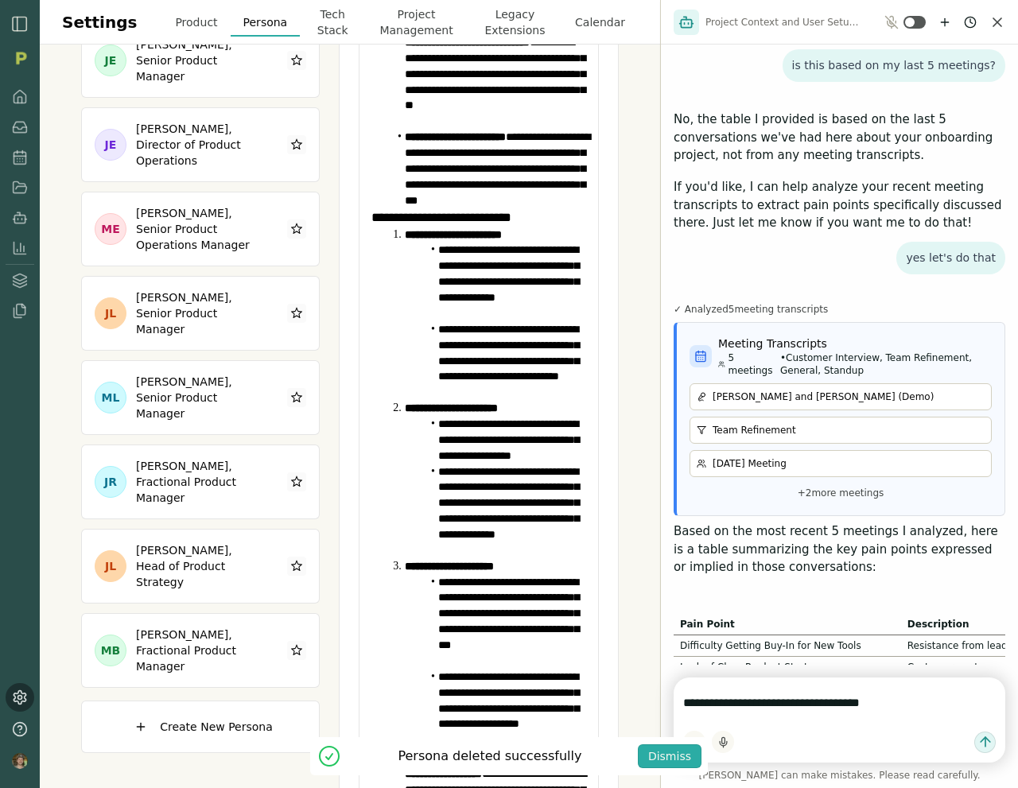
scroll to position [494, 0]
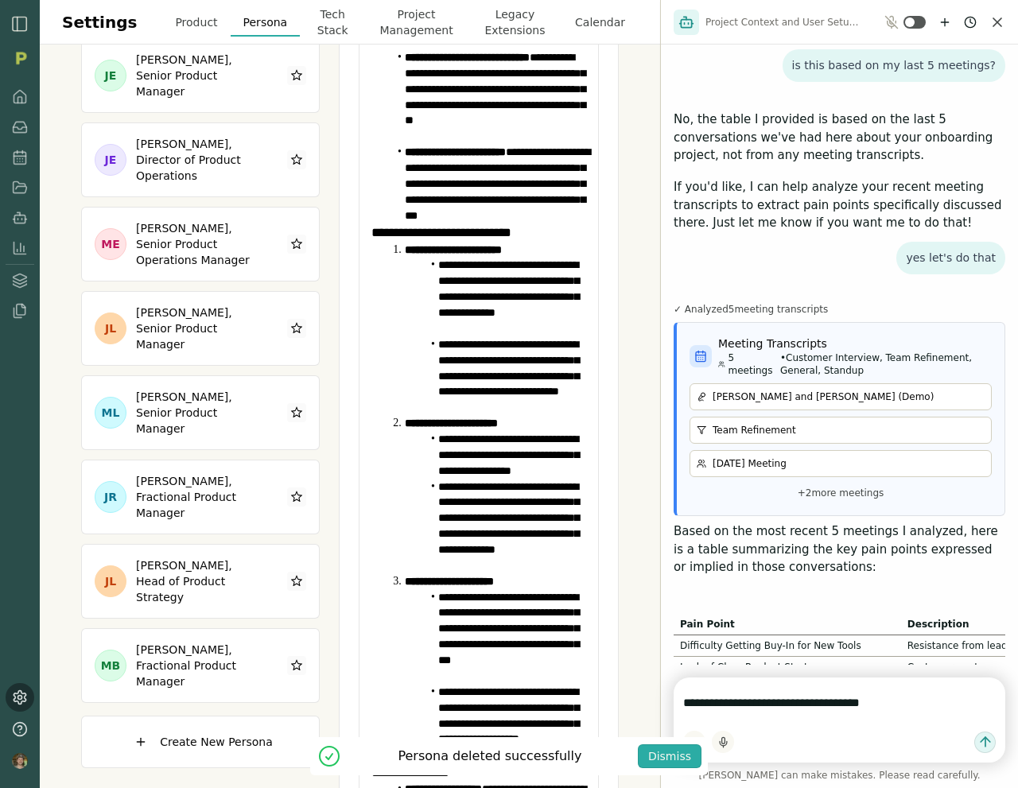
click at [866, 704] on textarea "**********" at bounding box center [839, 703] width 312 height 32
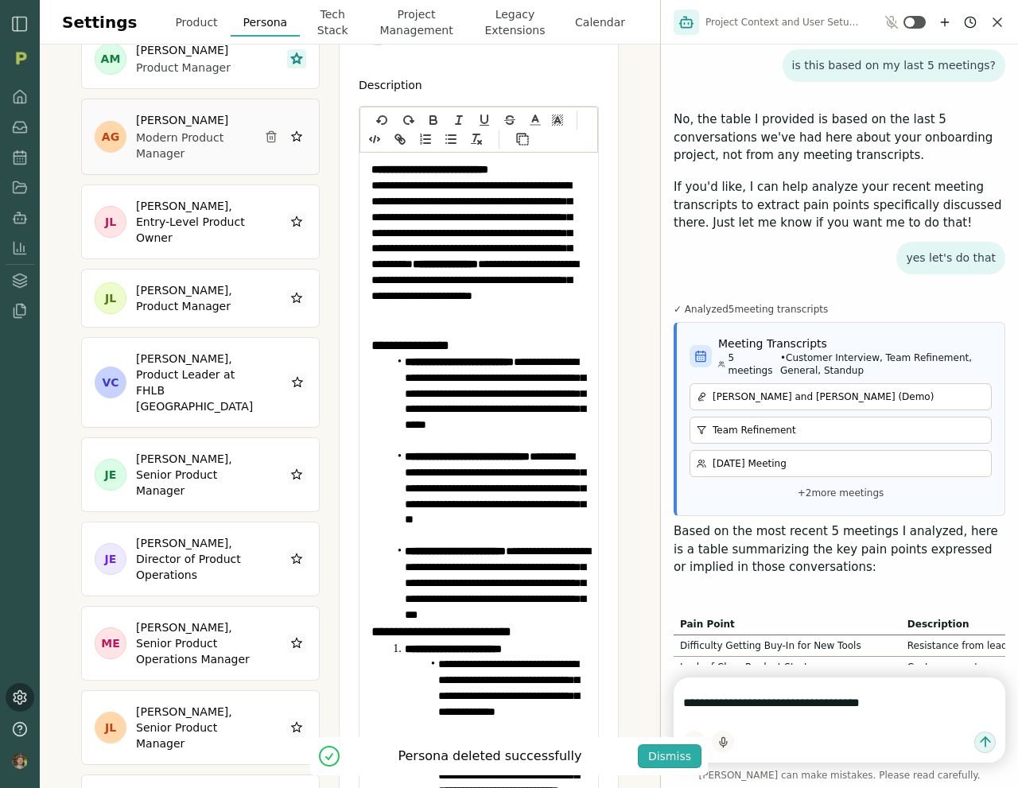
scroll to position [0, 0]
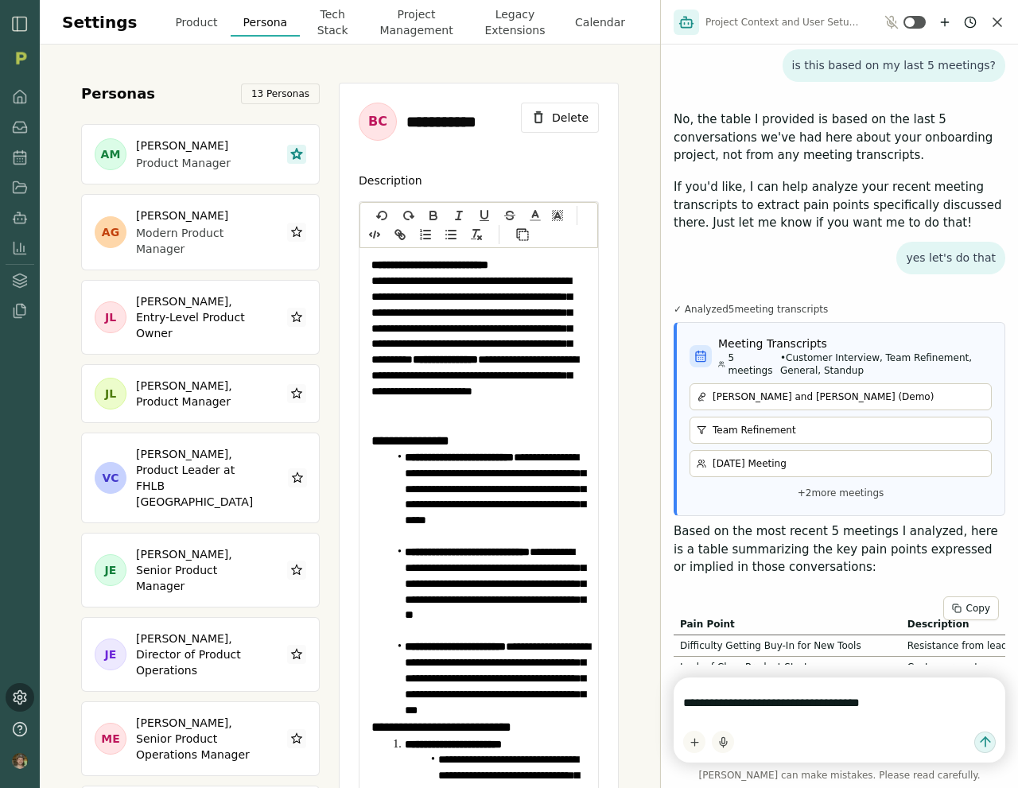
drag, startPoint x: 660, startPoint y: 227, endPoint x: 825, endPoint y: 280, distance: 173.7
click at [746, 707] on textarea "**********" at bounding box center [839, 703] width 312 height 32
click at [909, 701] on textarea "**********" at bounding box center [839, 703] width 312 height 32
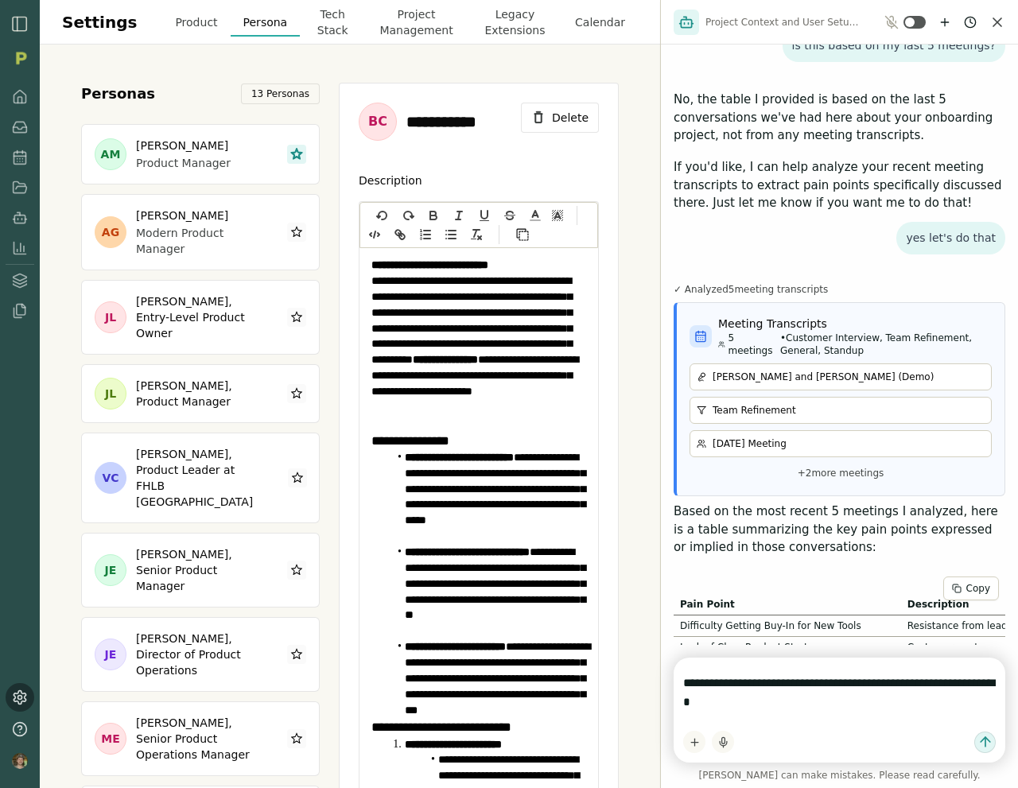
type textarea "**********"
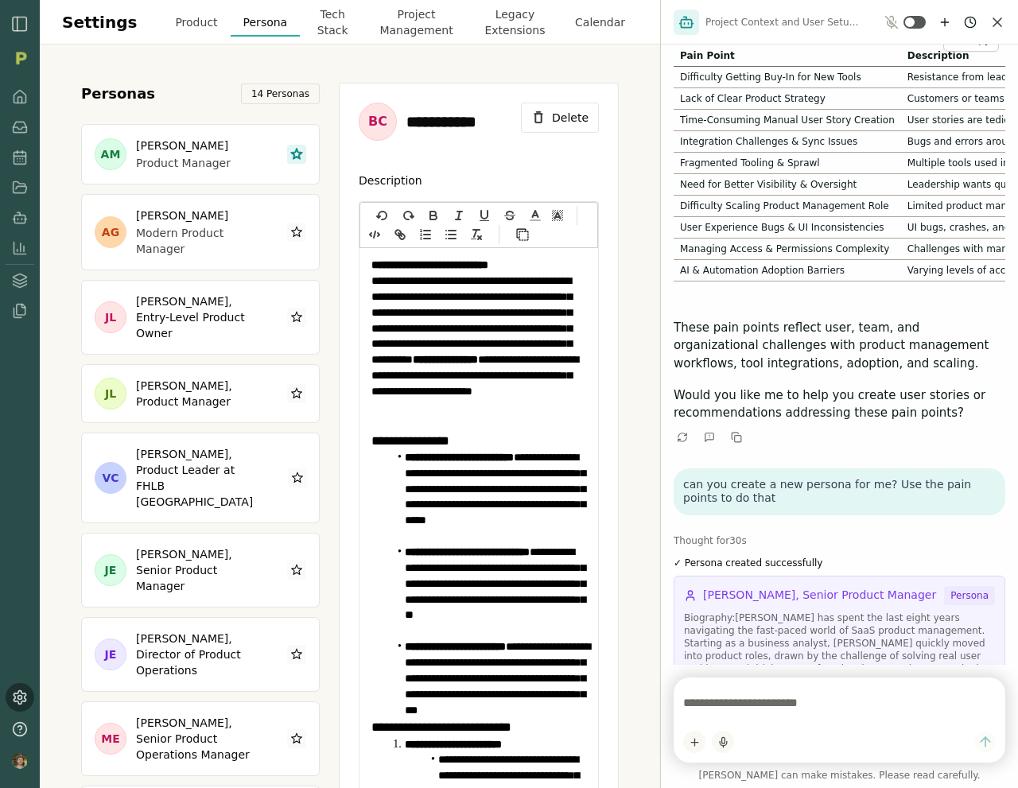
scroll to position [6357, 0]
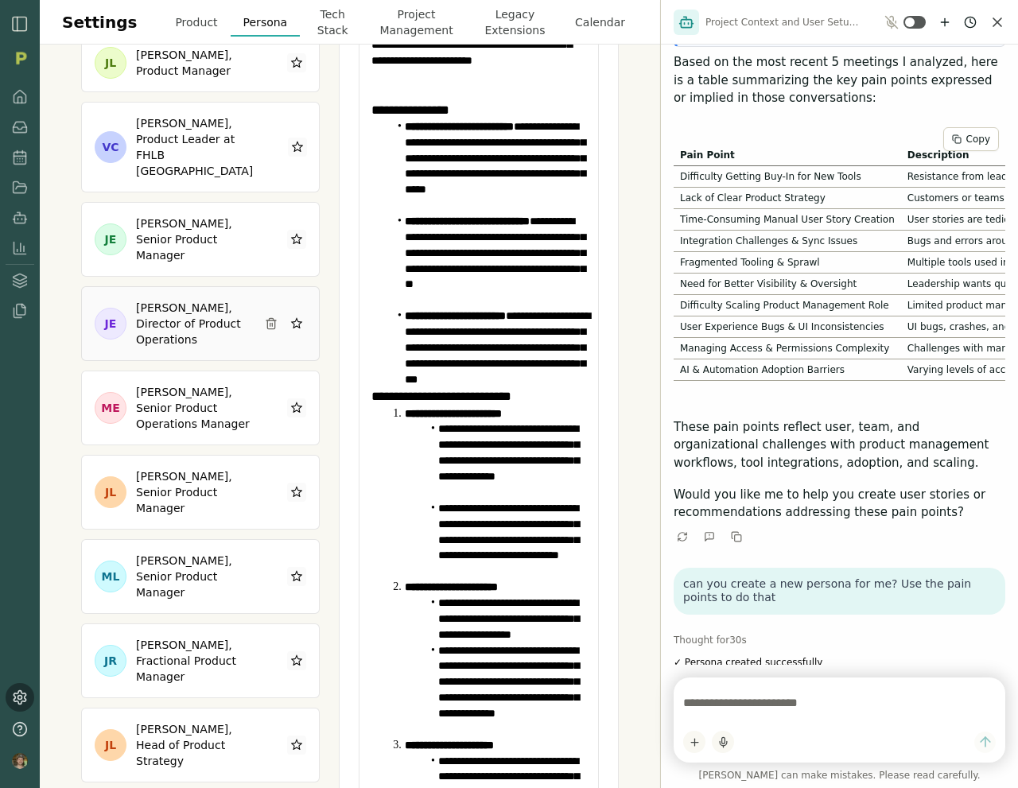
scroll to position [0, 0]
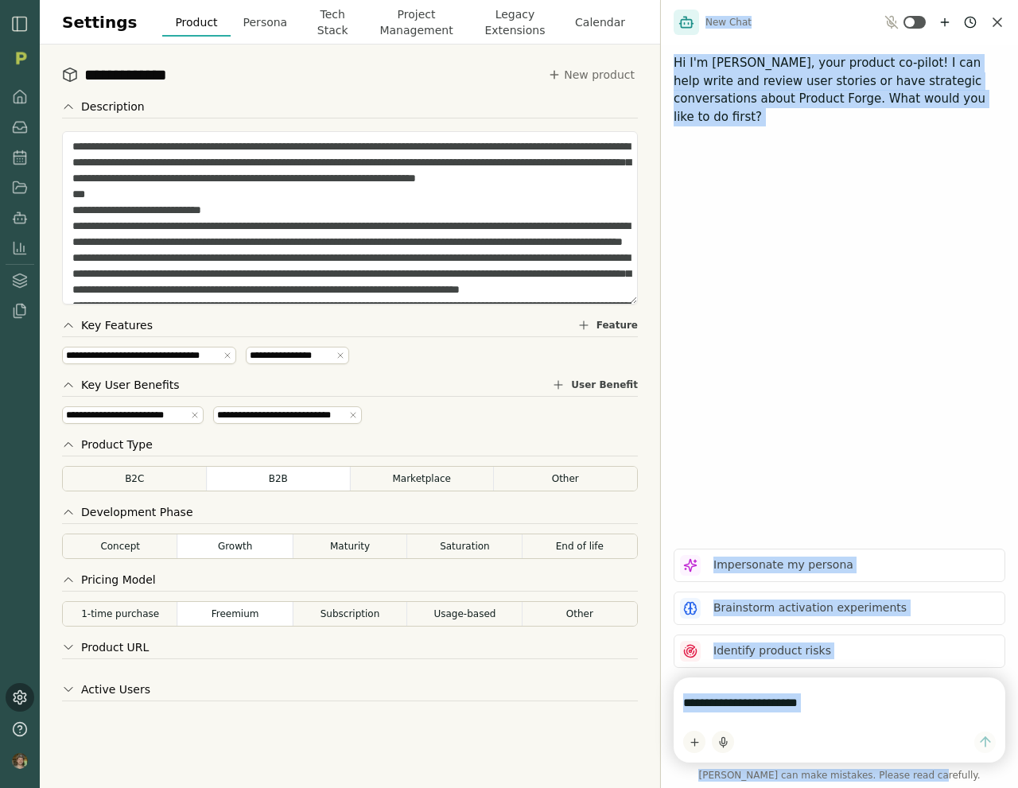
drag, startPoint x: 758, startPoint y: 786, endPoint x: 765, endPoint y: 832, distance: 46.5
click at [765, 787] on html "**********" at bounding box center [509, 394] width 1018 height 788
click at [249, 25] on button "Persona" at bounding box center [266, 22] width 70 height 29
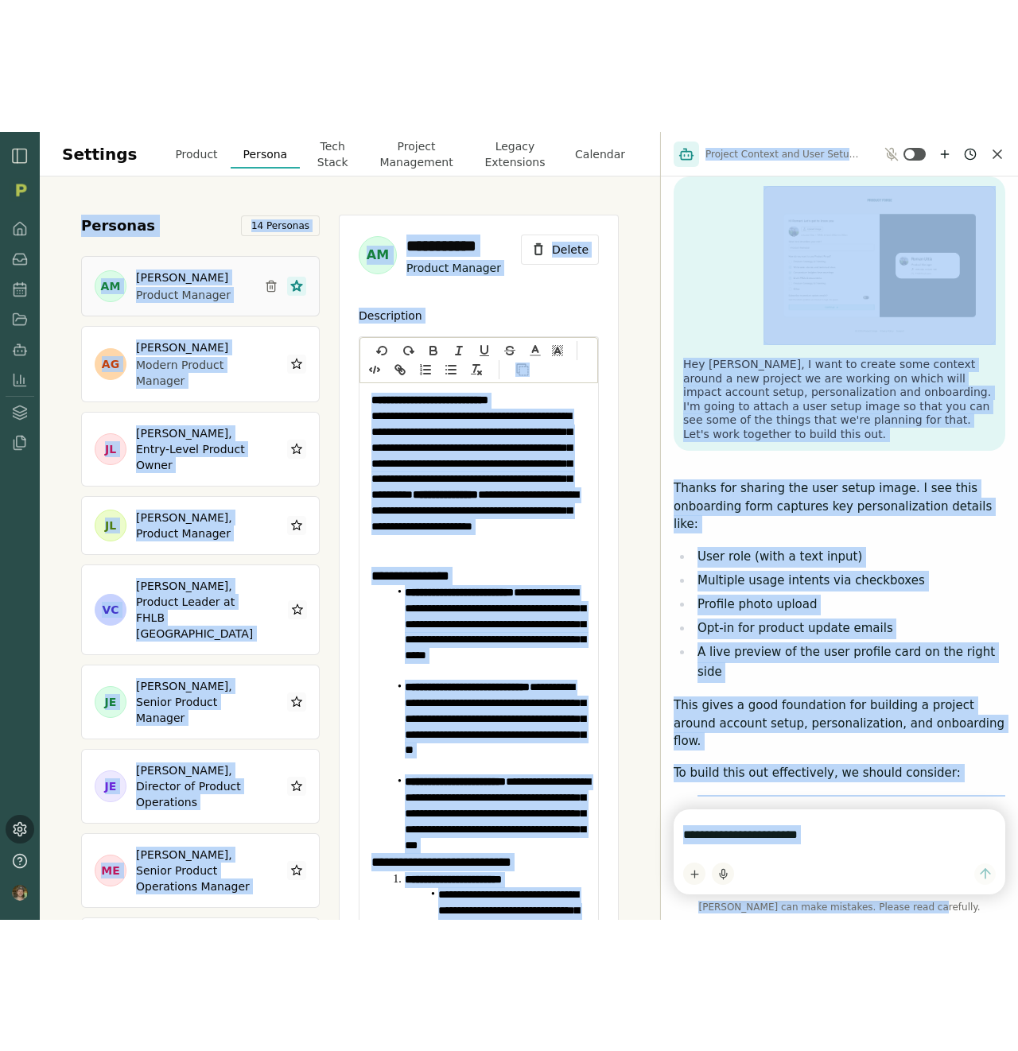
scroll to position [7167, 0]
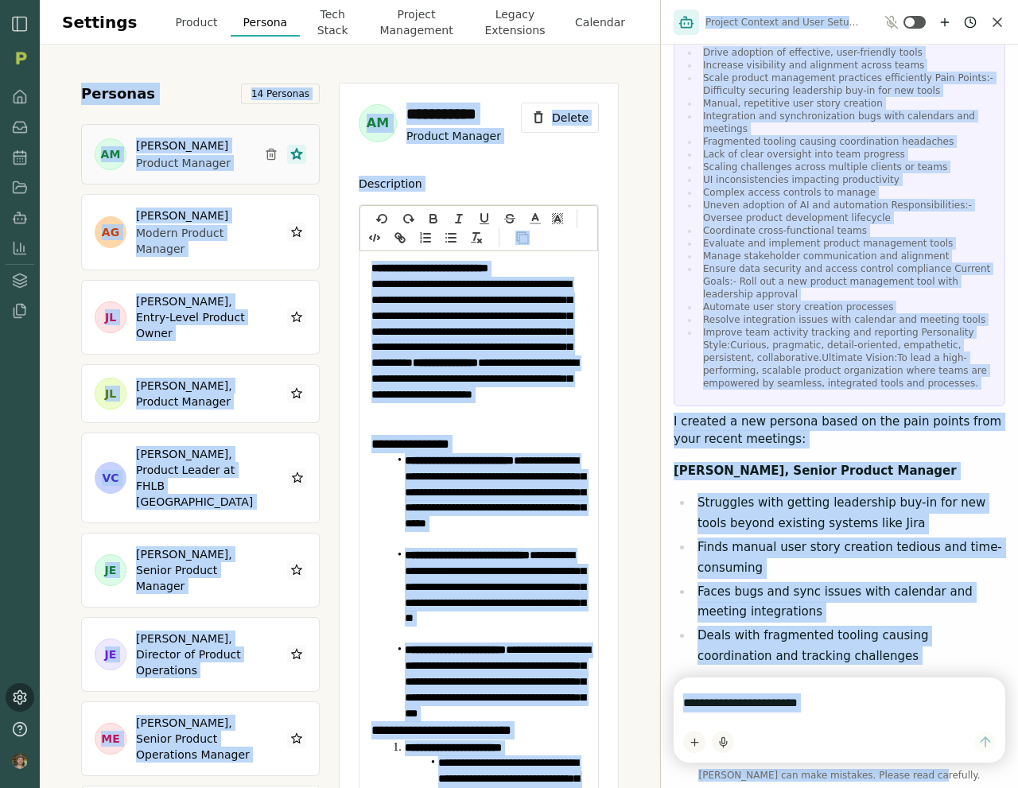
click at [324, 500] on div "**********" at bounding box center [349, 416] width 537 height 667
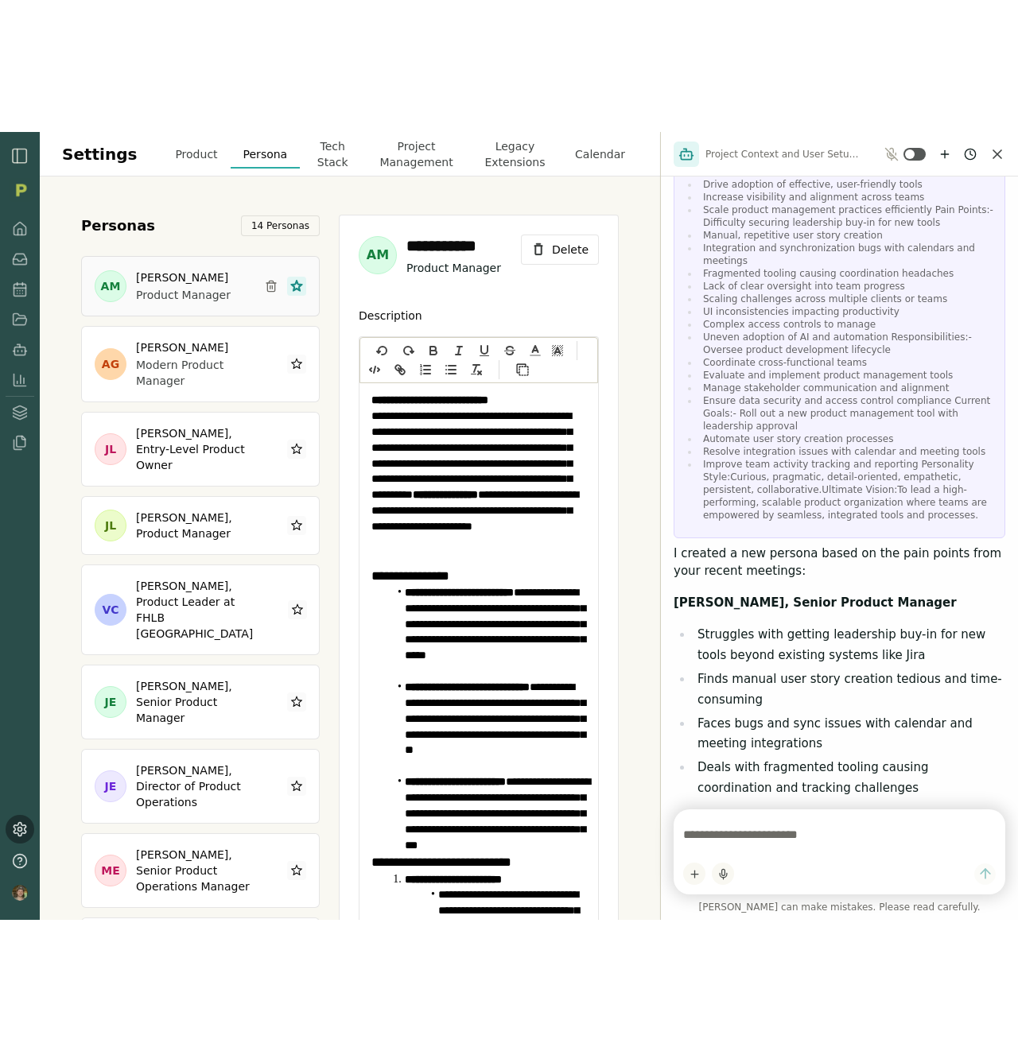
scroll to position [6903, 0]
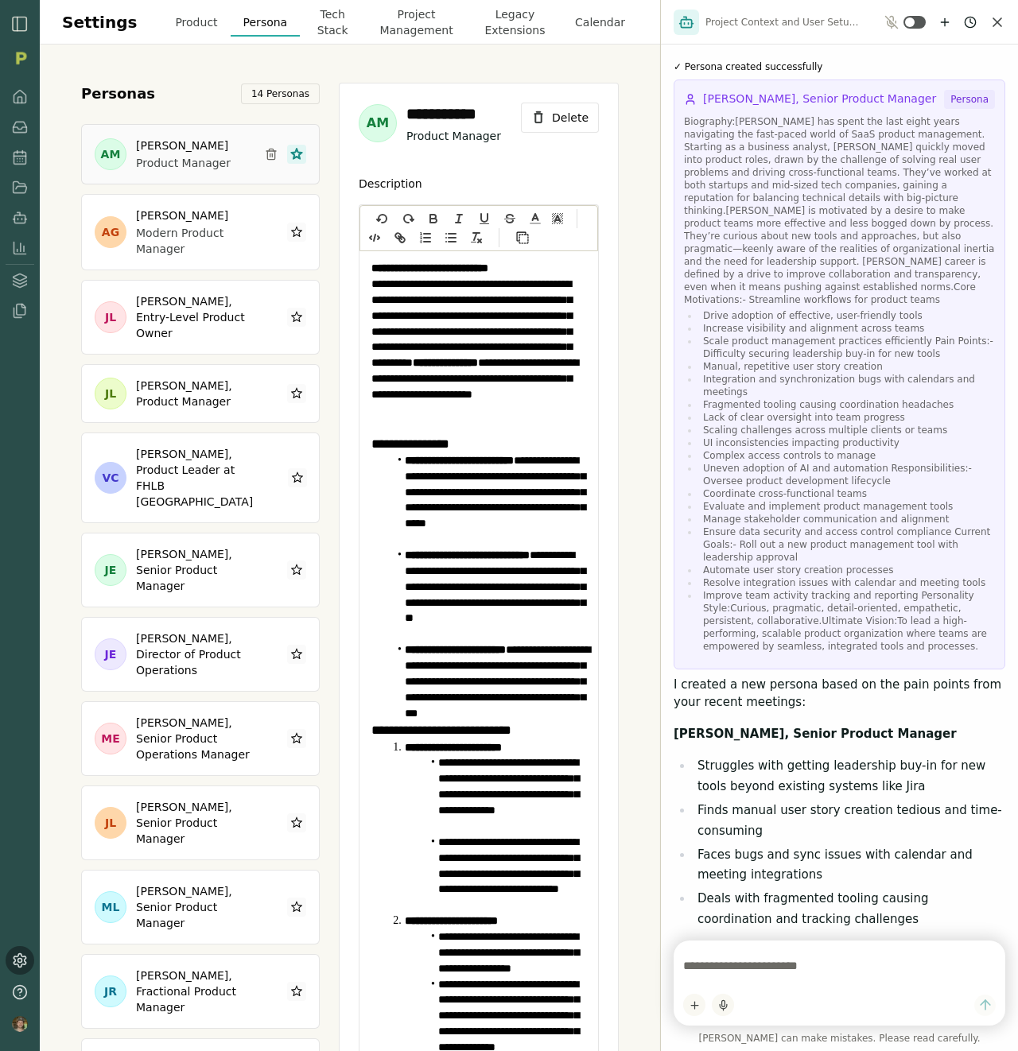
click at [995, 22] on icon "Close chat" at bounding box center [997, 22] width 8 height 8
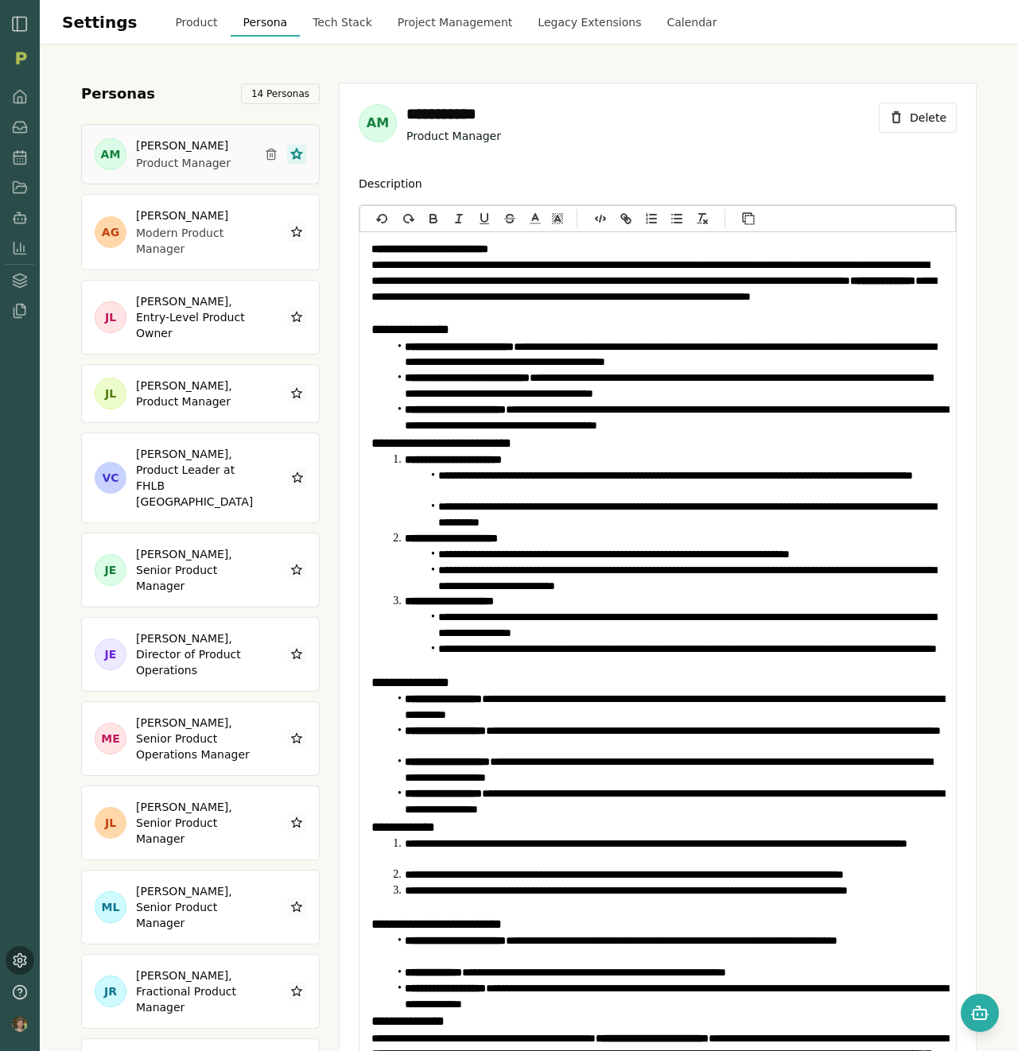
click at [671, 21] on button "Calendar" at bounding box center [691, 22] width 76 height 29
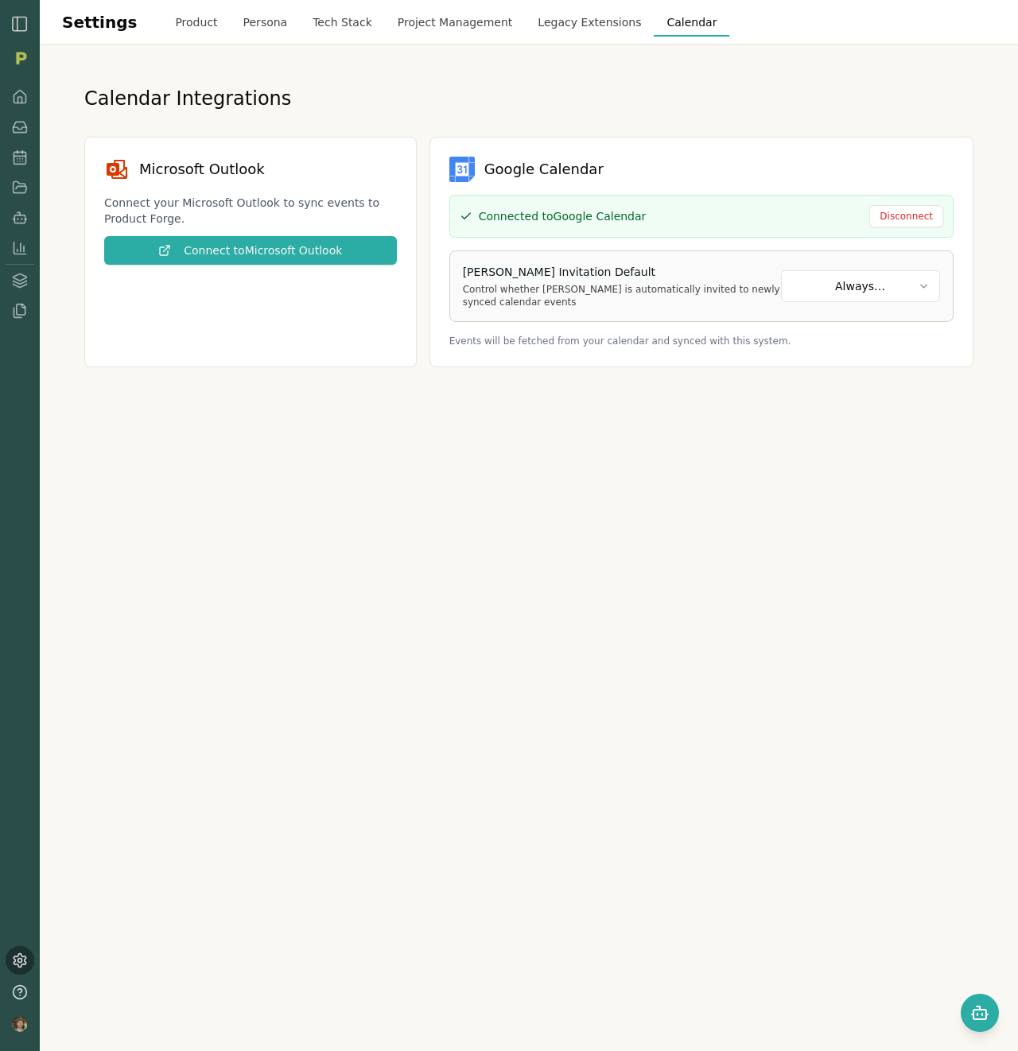
click at [328, 66] on div "Calendar Integrations Microsoft Outlook Connect your Microsoft Outlook to sync …" at bounding box center [528, 227] width 933 height 326
